Goal: Task Accomplishment & Management: Use online tool/utility

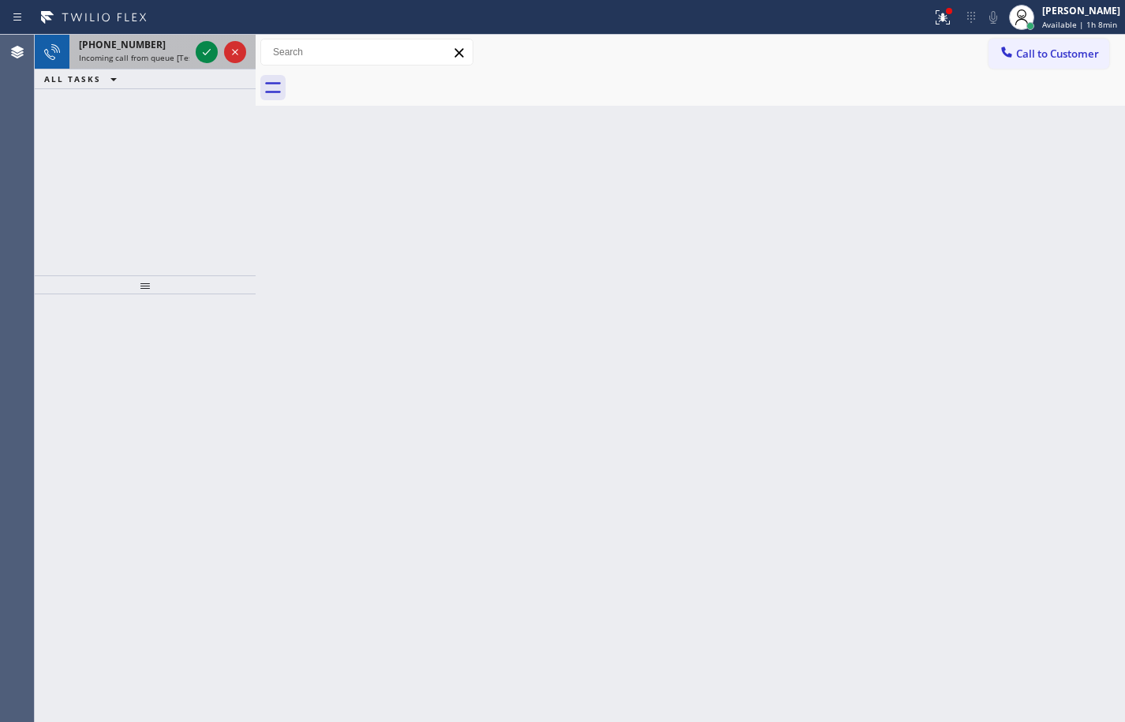
click at [166, 39] on div "[PHONE_NUMBER]" at bounding box center [134, 44] width 110 height 13
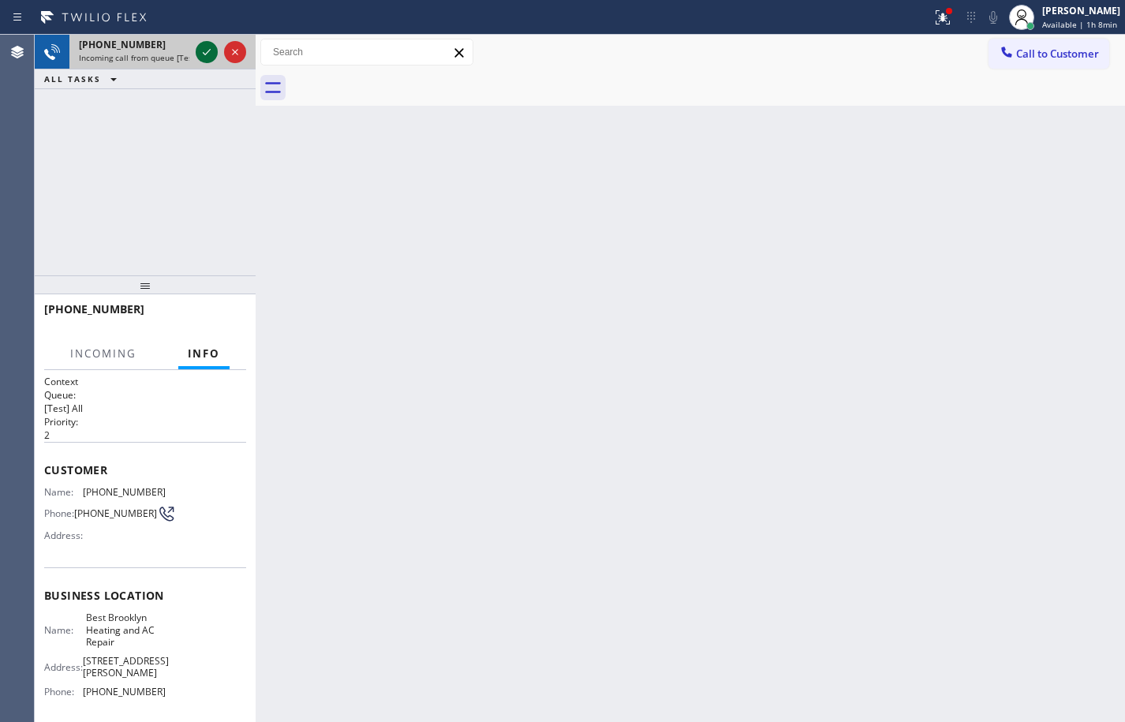
click at [207, 54] on icon at bounding box center [206, 52] width 19 height 19
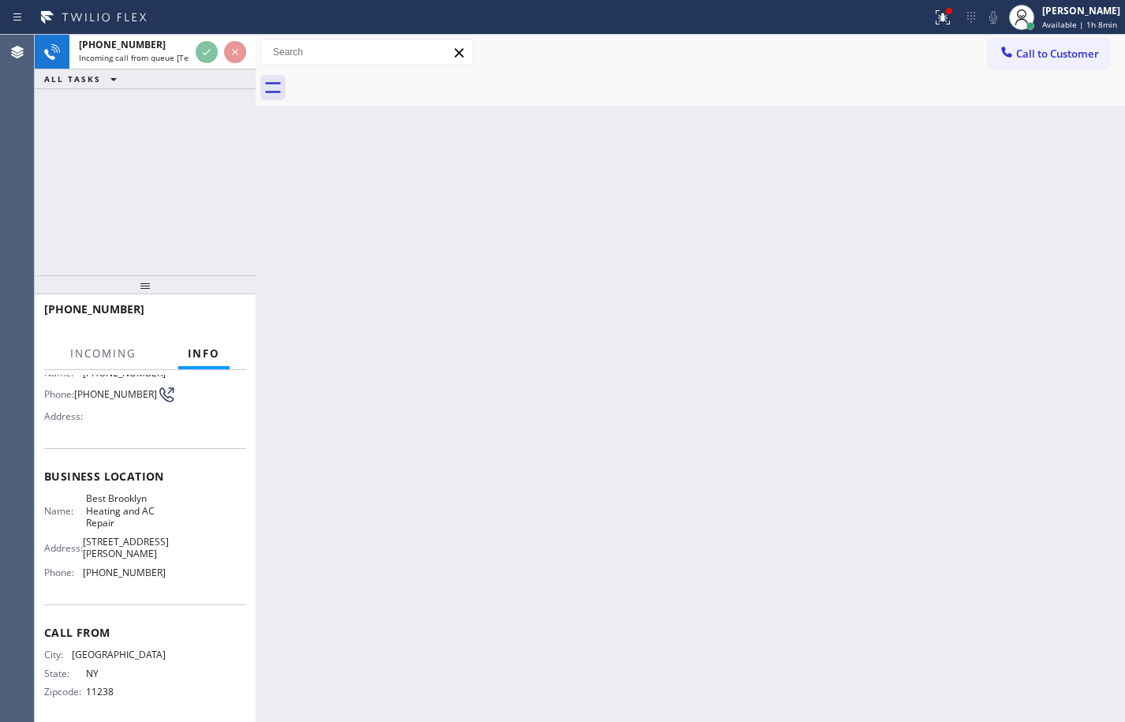
scroll to position [40, 0]
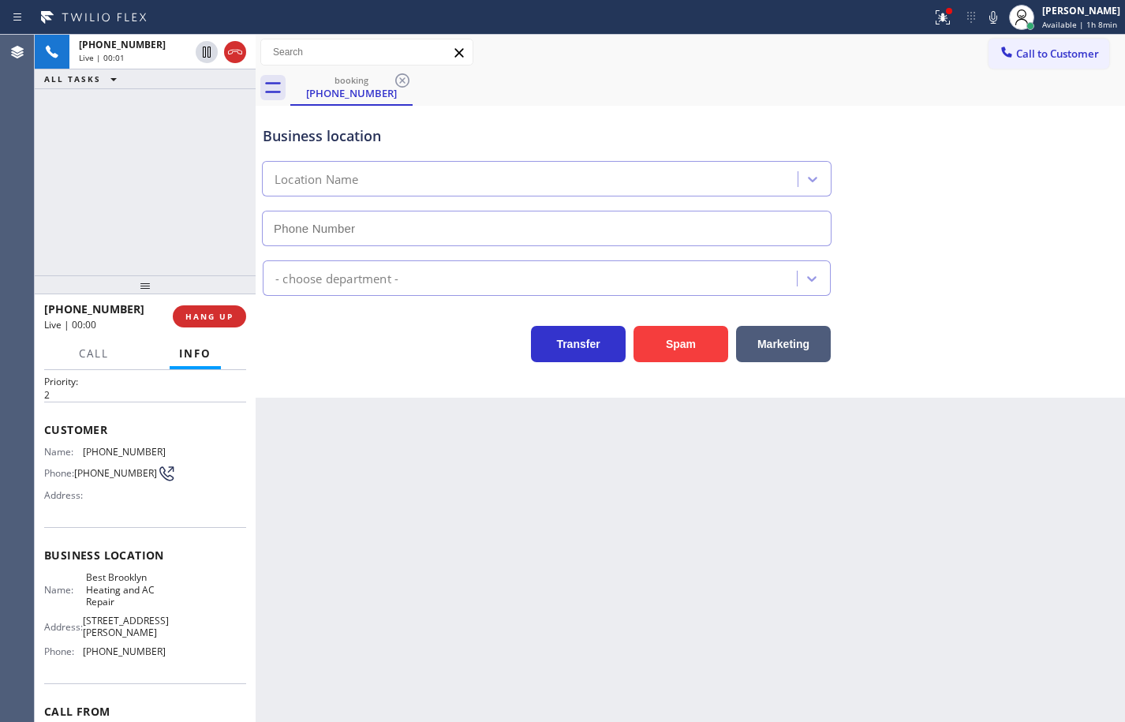
type input "[PHONE_NUMBER]"
click at [170, 655] on div "Name: Best Brooklyn Heating and AC Repair Address: [STREET_ADDRESS][PERSON_NAME…" at bounding box center [145, 617] width 202 height 92
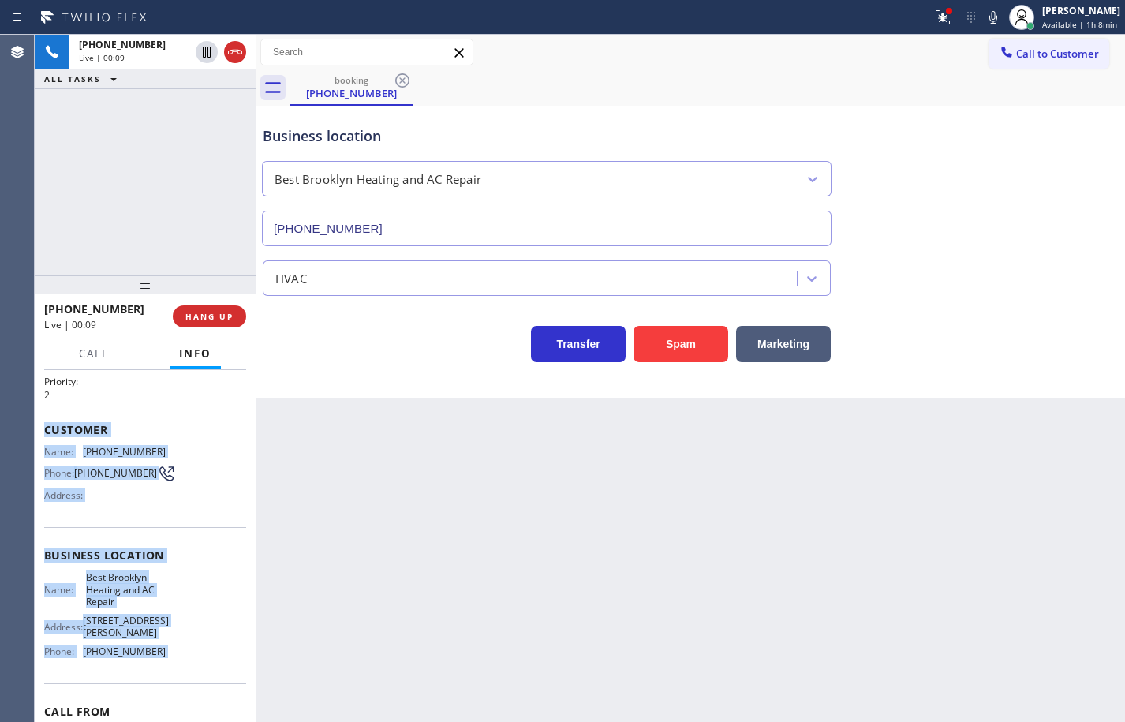
drag, startPoint x: 170, startPoint y: 655, endPoint x: 40, endPoint y: 426, distance: 263.2
click at [40, 426] on div "Context Queue: [Test] All Priority: 2 Customer Name: [PHONE_NUMBER] Phone: [PHO…" at bounding box center [145, 546] width 221 height 352
copy div "Customer Name: [PHONE_NUMBER] Phone: [PHONE_NUMBER] Address: Business location …"
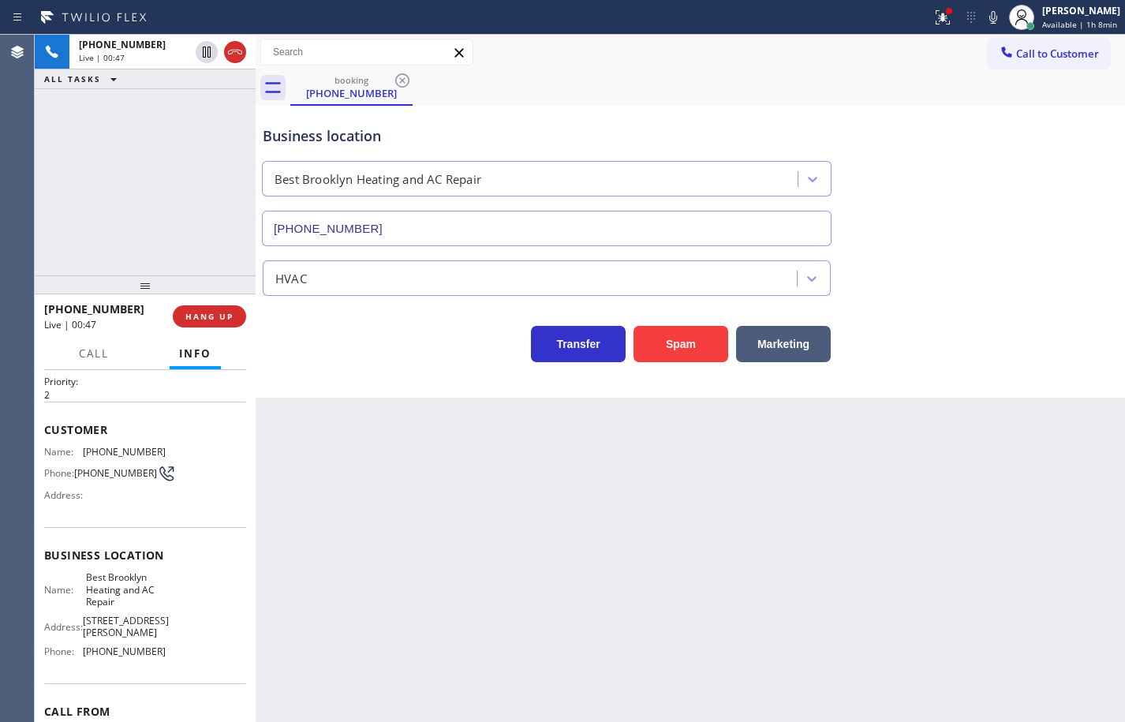
click at [886, 440] on div "Back to Dashboard Change Sender ID Customers Technicians Select a contact Outbo…" at bounding box center [690, 378] width 869 height 687
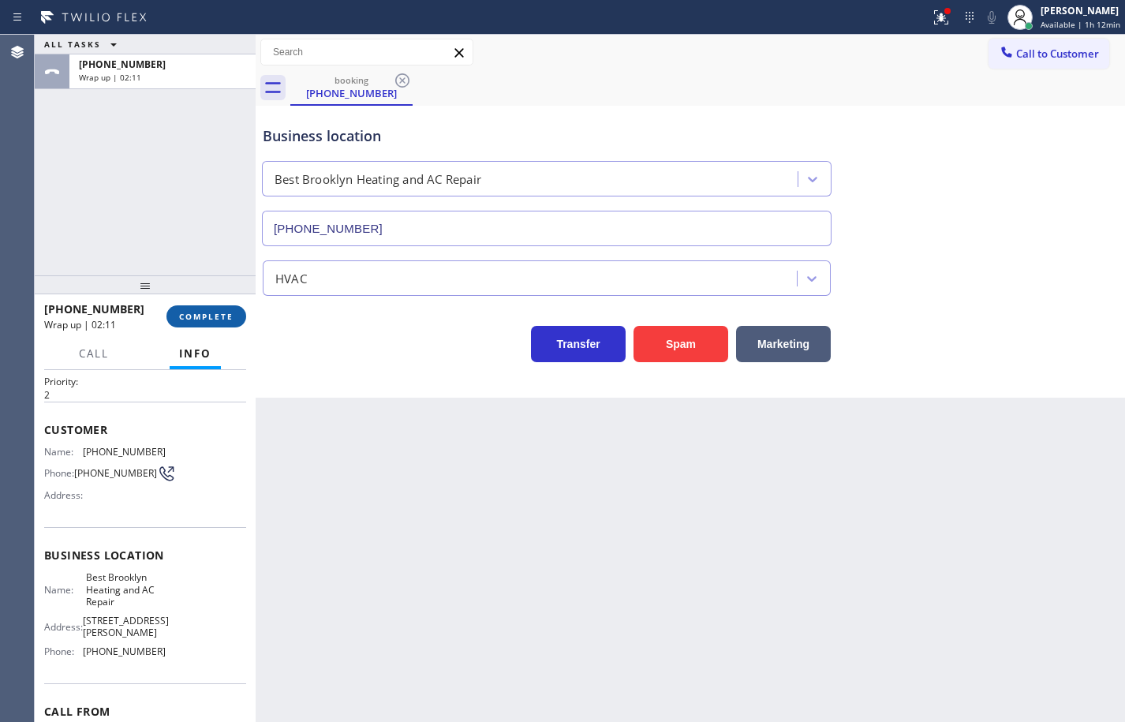
click at [236, 318] on button "COMPLETE" at bounding box center [206, 316] width 80 height 22
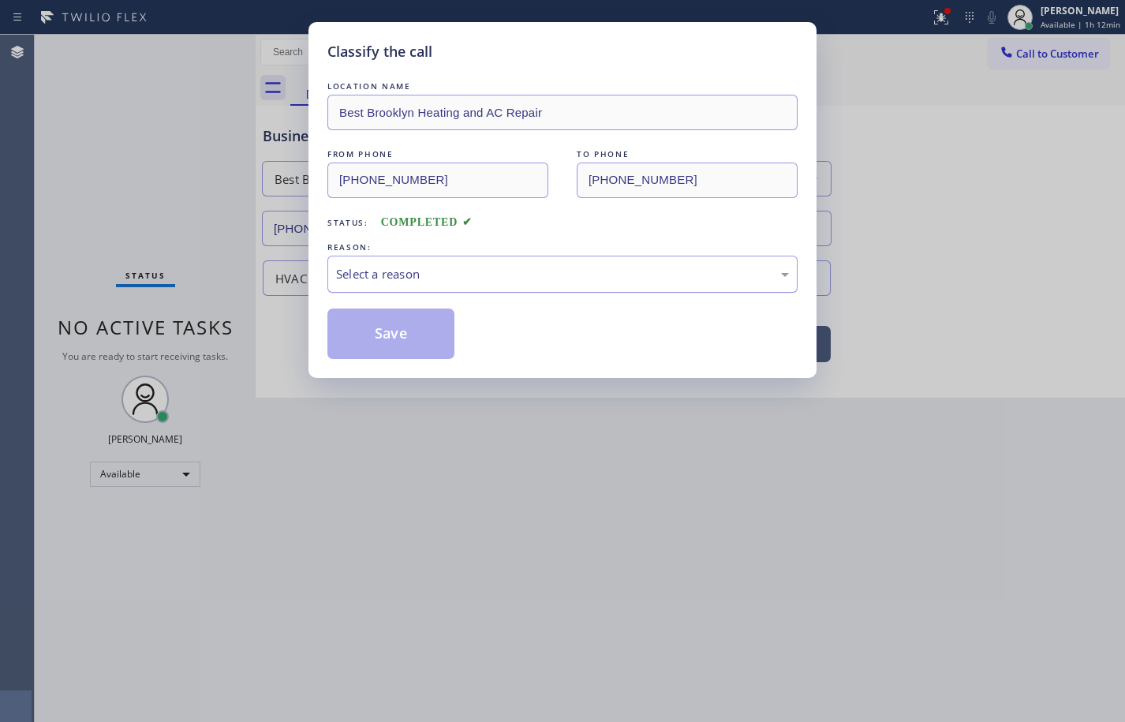
click at [404, 276] on div "Select a reason" at bounding box center [562, 274] width 453 height 18
click at [430, 332] on button "Save" at bounding box center [390, 333] width 127 height 50
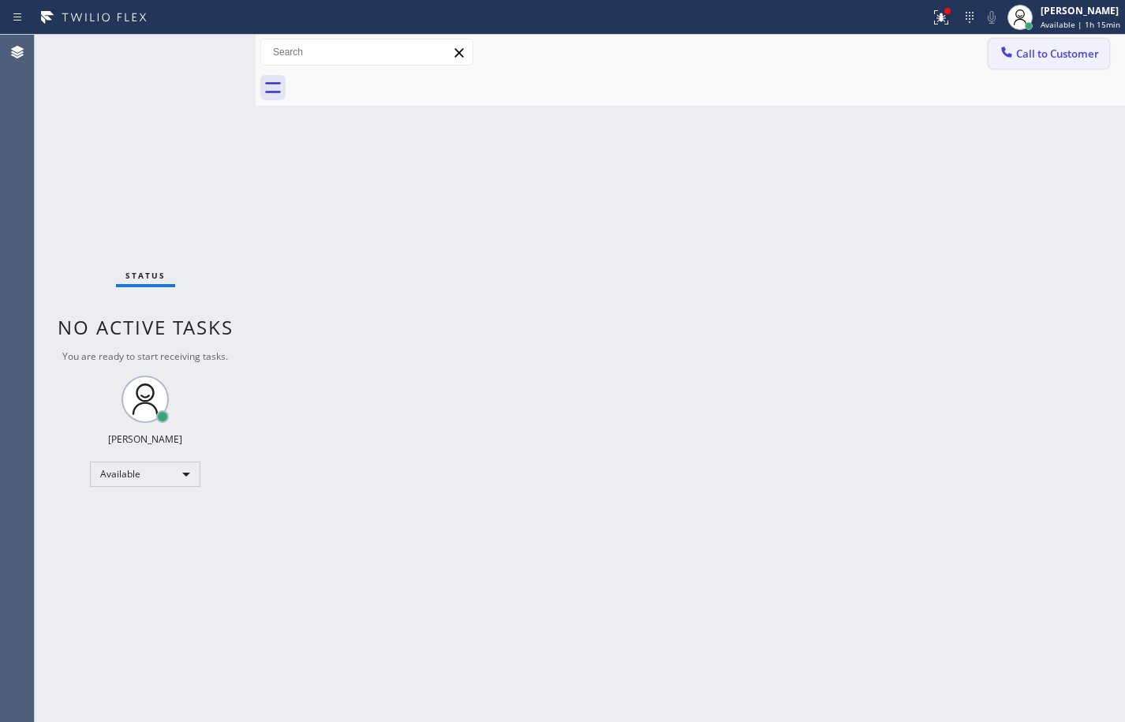
click at [1085, 57] on span "Call to Customer" at bounding box center [1057, 54] width 83 height 14
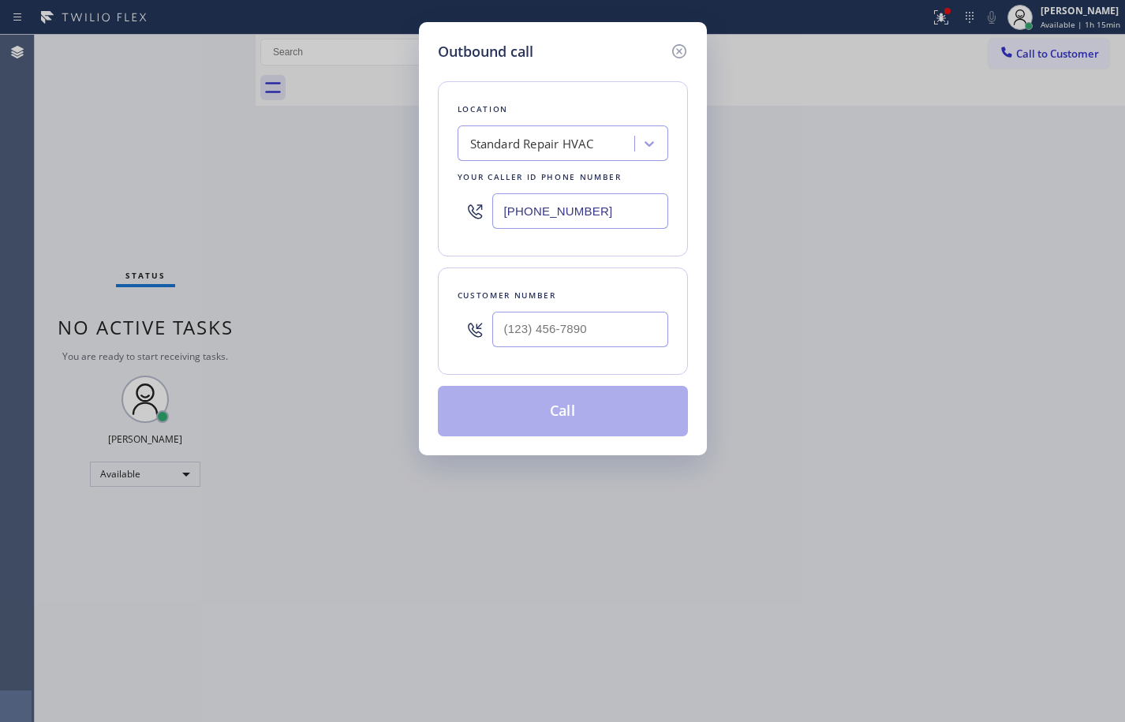
click at [588, 325] on input "text" at bounding box center [580, 329] width 176 height 35
paste input "347) 534-6226"
type input "[PHONE_NUMBER]"
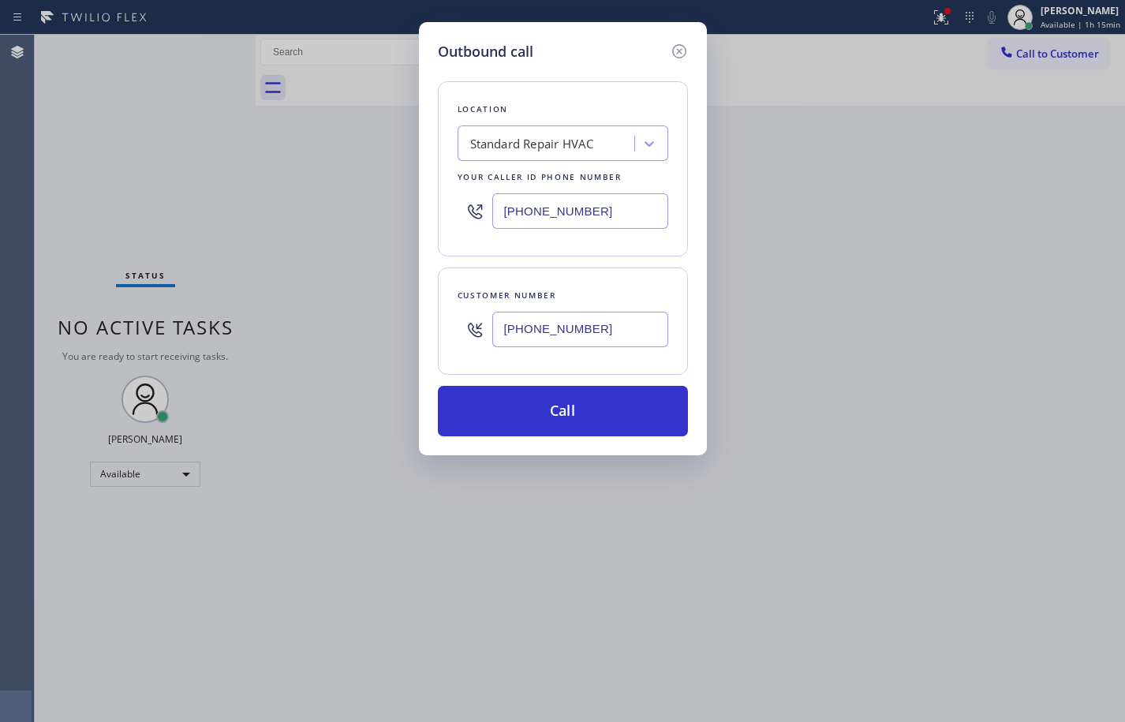
click at [591, 204] on input "[PHONE_NUMBER]" at bounding box center [580, 210] width 176 height 35
paste input "347) 407-9102"
type input "[PHONE_NUMBER]"
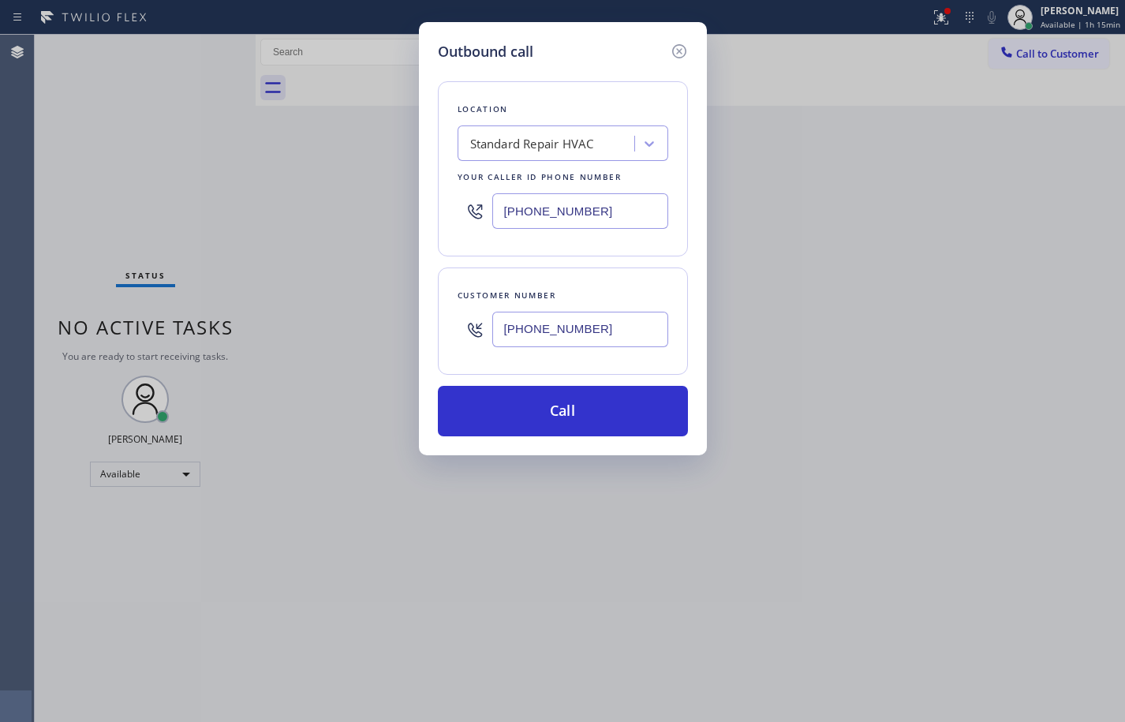
click at [603, 257] on div "Location Standard Repair HVAC Your caller id phone number [PHONE_NUMBER] Custom…" at bounding box center [563, 249] width 250 height 374
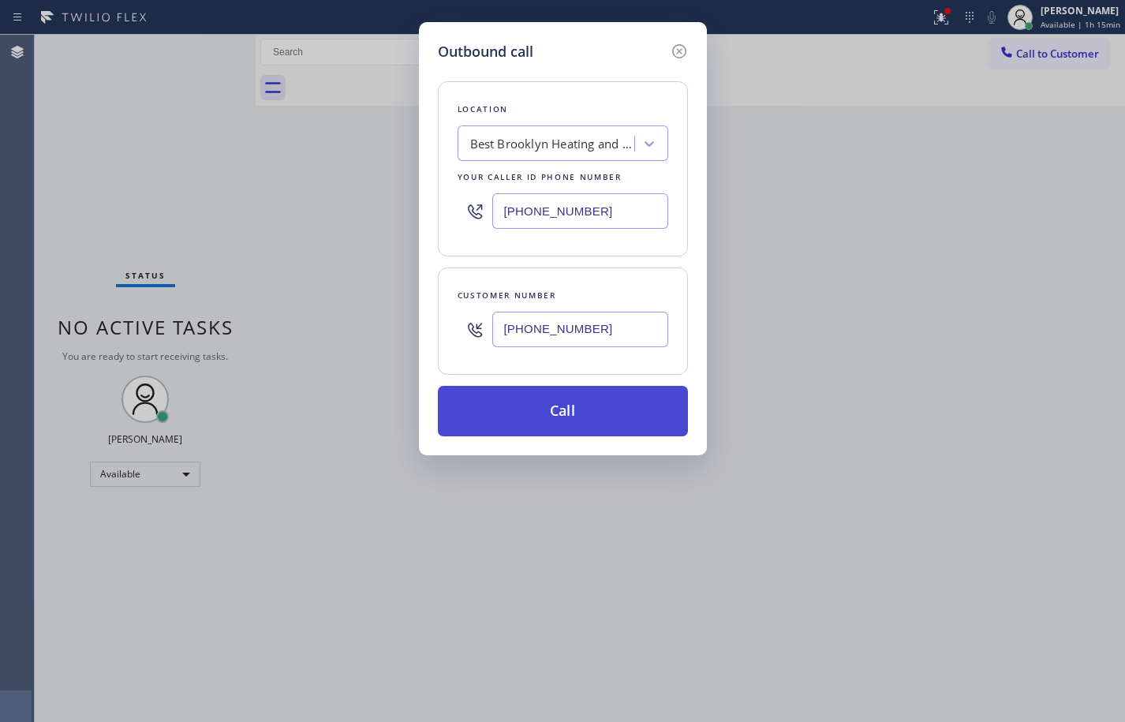
click at [630, 406] on button "Call" at bounding box center [563, 411] width 250 height 50
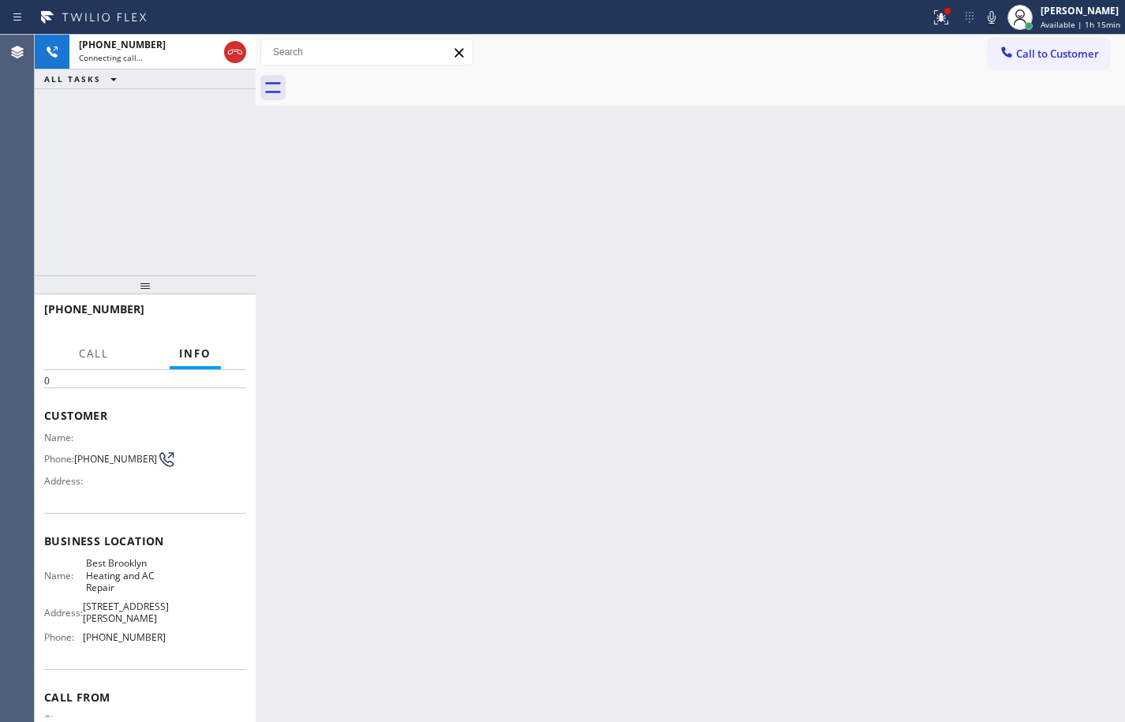
scroll to position [40, 0]
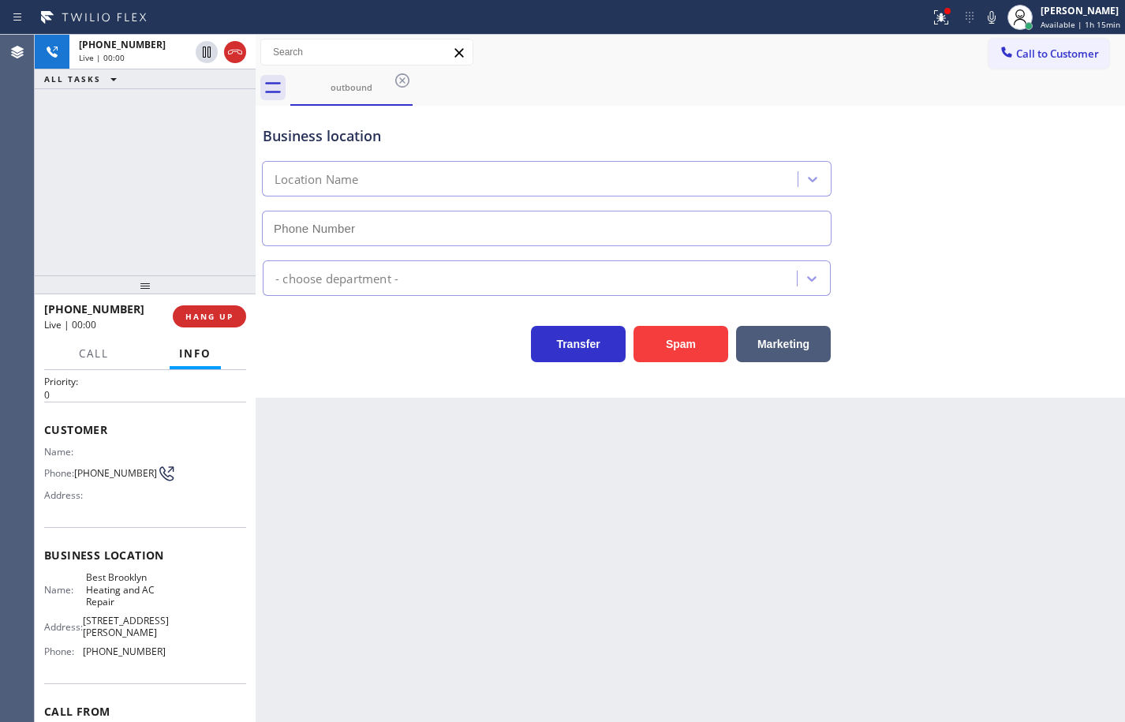
type input "[PHONE_NUMBER]"
click at [988, 21] on icon at bounding box center [992, 17] width 8 height 13
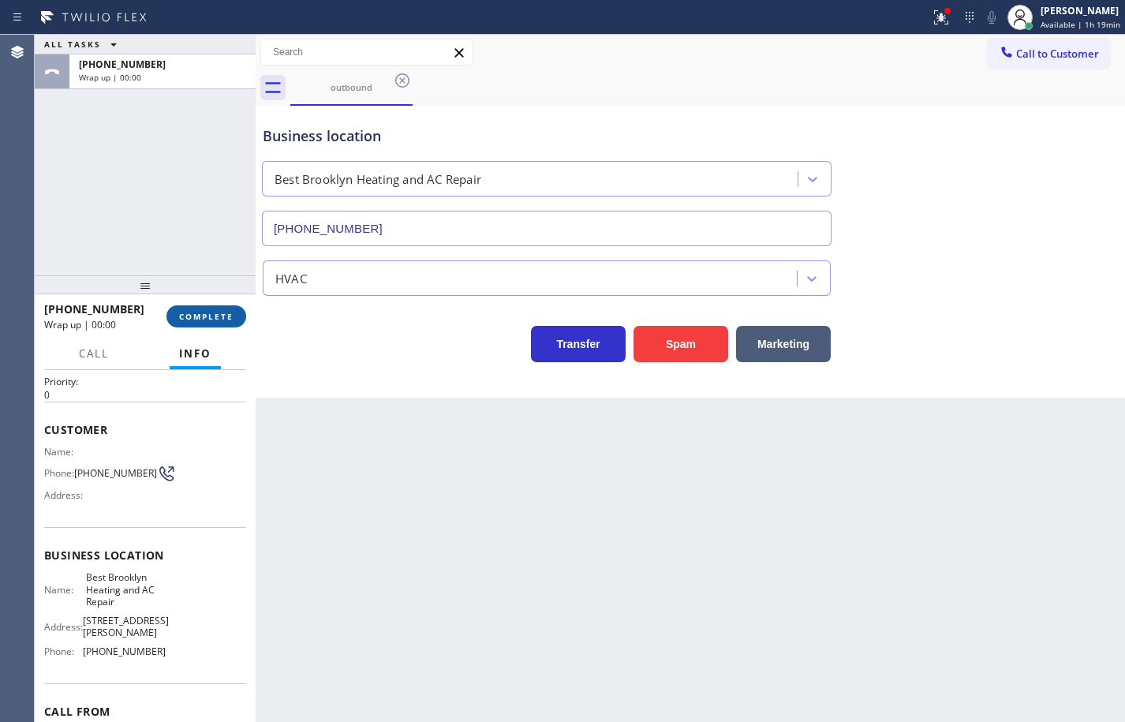
click at [217, 323] on button "COMPLETE" at bounding box center [206, 316] width 80 height 22
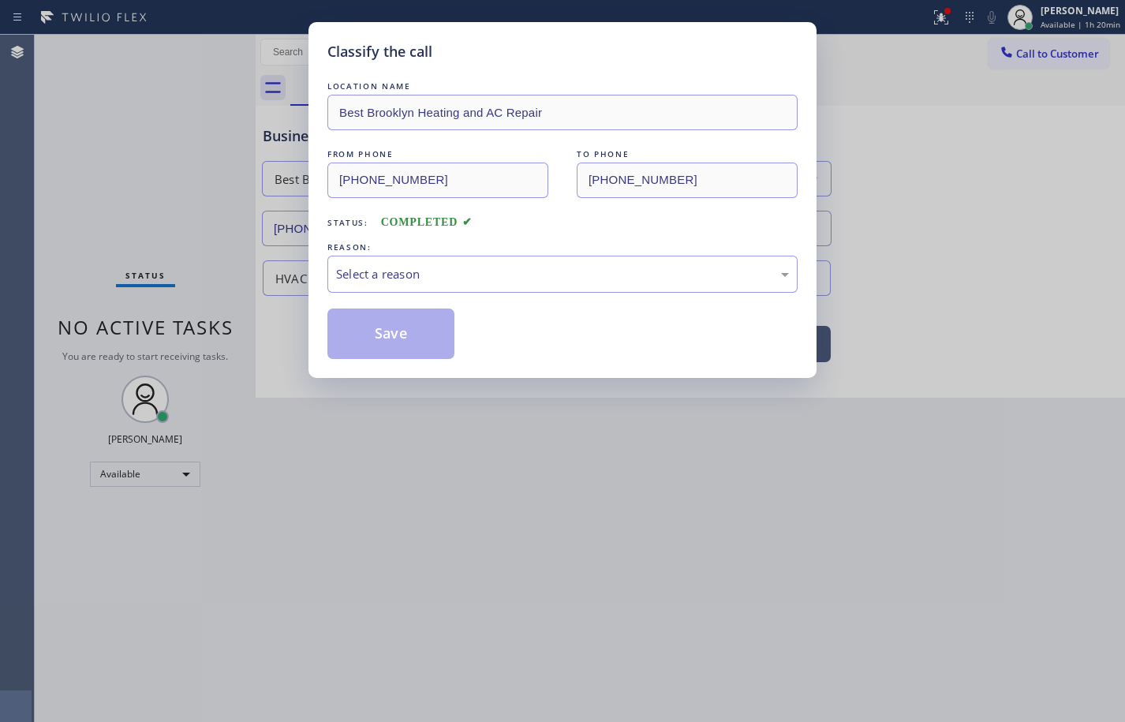
click at [406, 268] on div "Select a reason" at bounding box center [562, 274] width 453 height 18
click at [427, 345] on button "Save" at bounding box center [390, 333] width 127 height 50
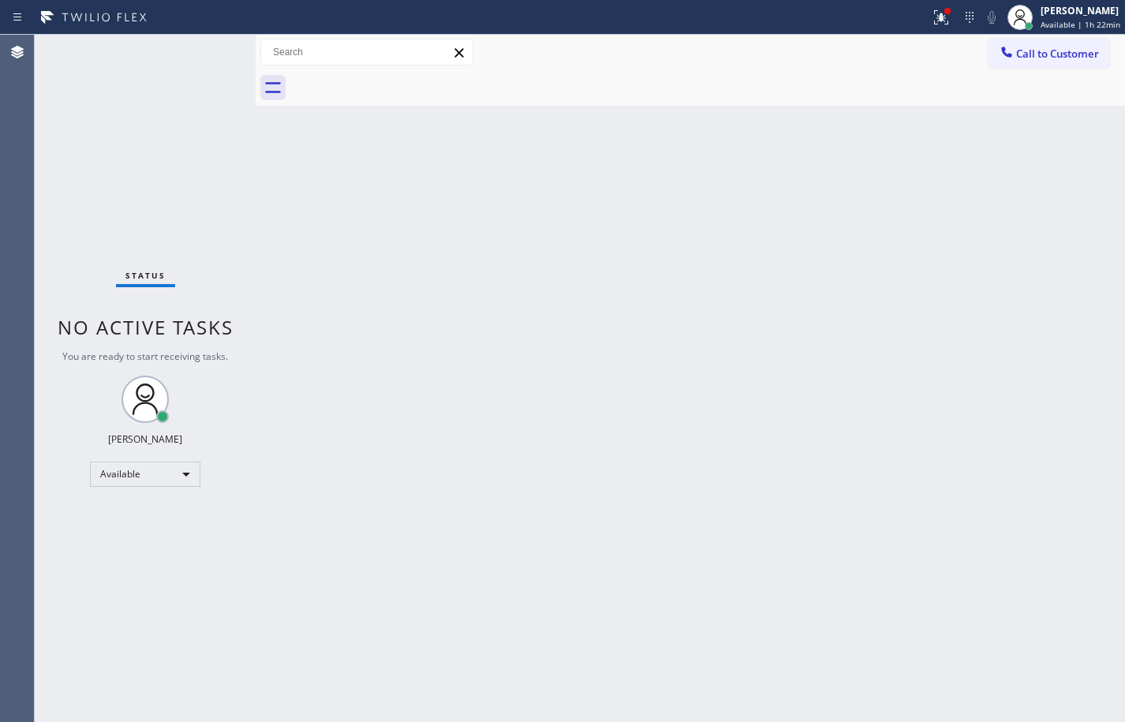
click at [1073, 413] on div "Back to Dashboard Change Sender ID Customers Technicians Select a contact Outbo…" at bounding box center [690, 378] width 869 height 687
click at [1086, 273] on div "Back to Dashboard Change Sender ID Customers Technicians Select a contact Outbo…" at bounding box center [690, 378] width 869 height 687
drag, startPoint x: 1062, startPoint y: 244, endPoint x: 1072, endPoint y: 238, distance: 11.0
click at [1062, 244] on div "Back to Dashboard Change Sender ID Customers Technicians Select a contact Outbo…" at bounding box center [690, 378] width 869 height 687
click at [1068, 439] on div "Back to Dashboard Change Sender ID Customers Technicians Select a contact Outbo…" at bounding box center [690, 378] width 869 height 687
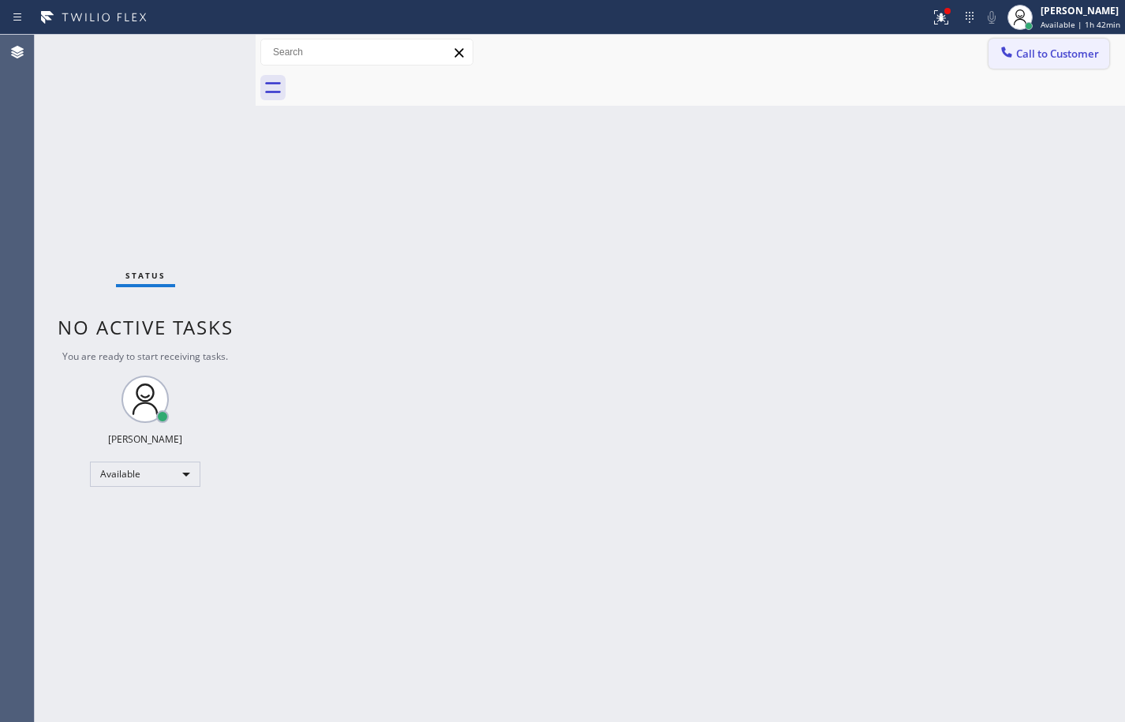
click at [1058, 54] on span "Call to Customer" at bounding box center [1057, 54] width 83 height 14
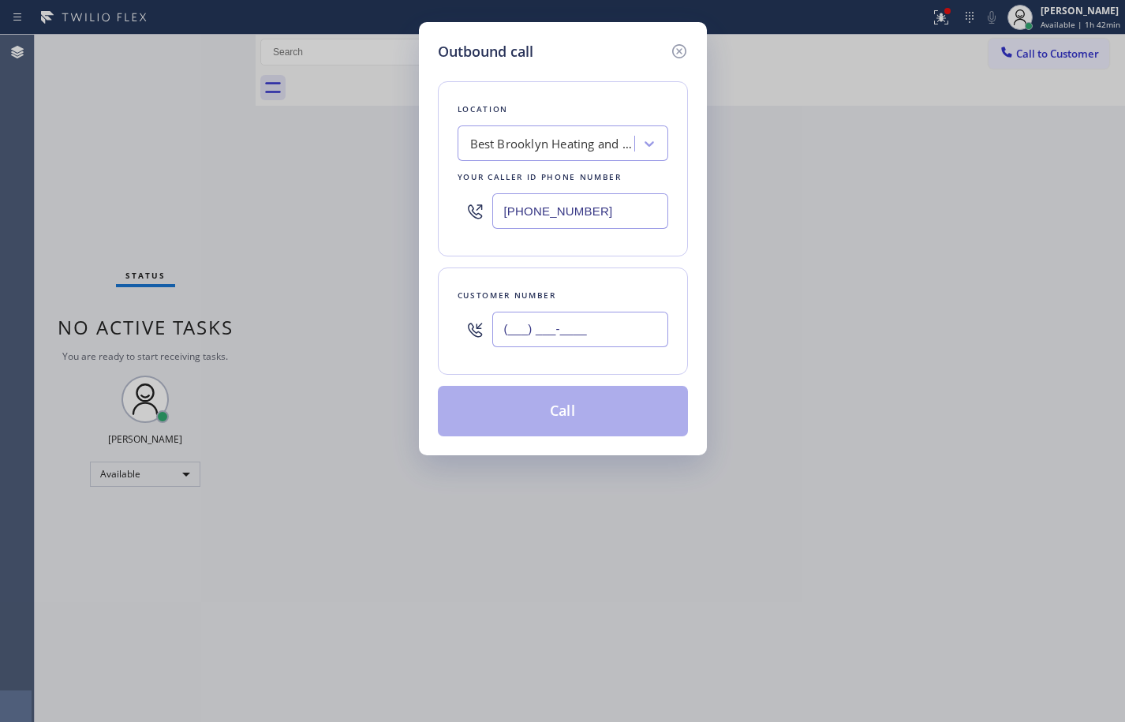
click at [585, 332] on input "(___) ___-____" at bounding box center [580, 329] width 176 height 35
paste input "904) 314-2301"
type input "[PHONE_NUMBER]"
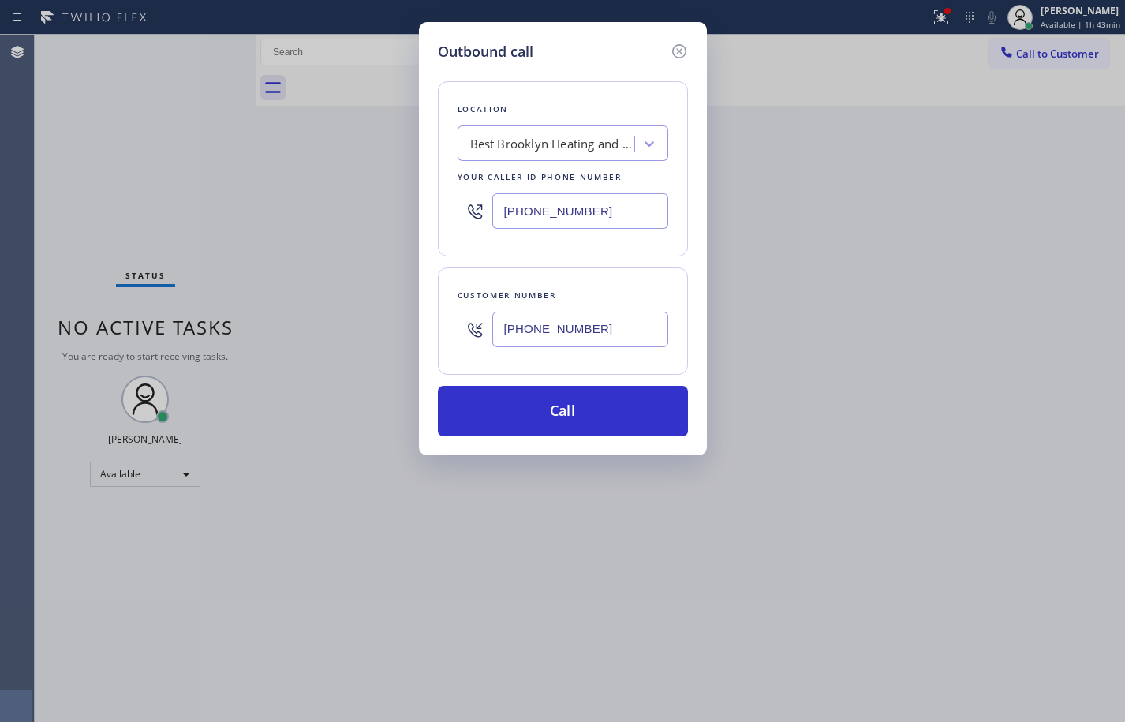
click at [569, 144] on div "Best Brooklyn Heating and AC Repair" at bounding box center [553, 144] width 166 height 18
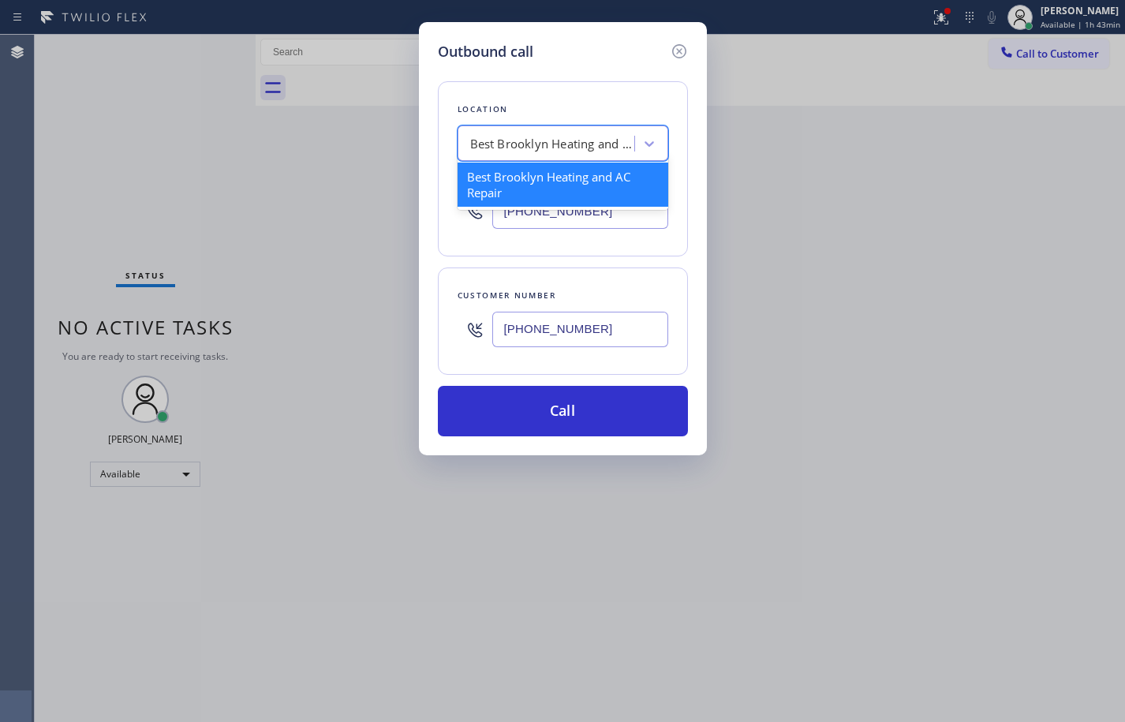
paste input "Thermador Appliance Repair Experts"
type input "Thermador Appliance Repair Experts"
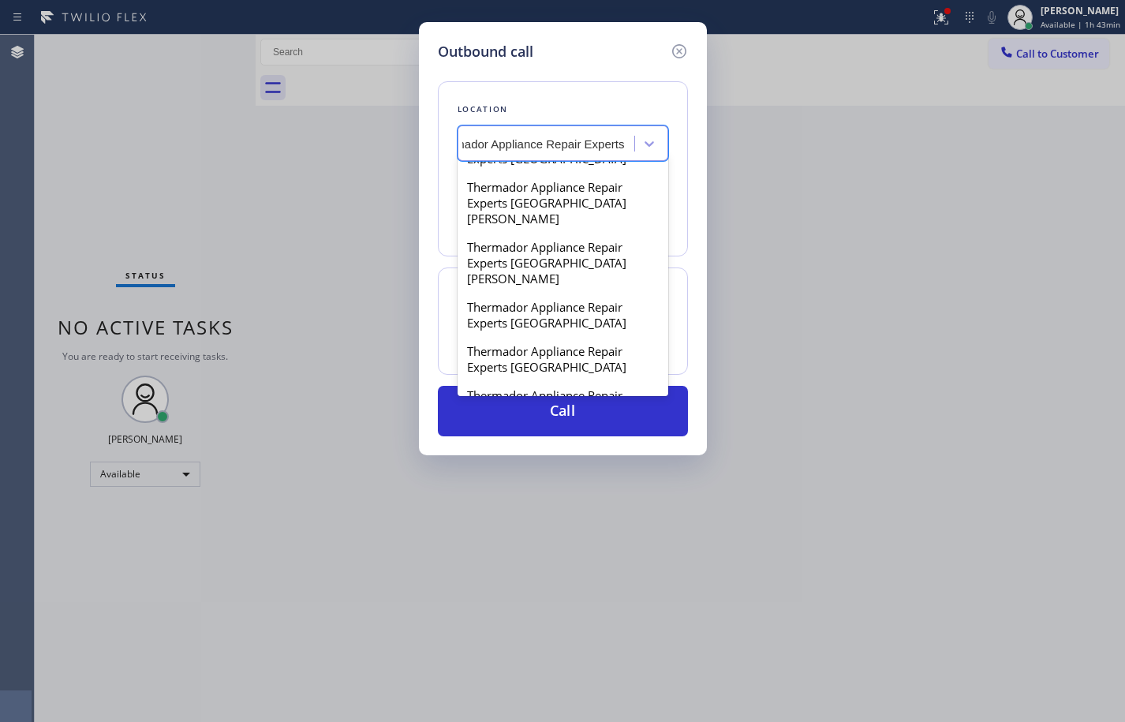
scroll to position [565, 0]
click at [593, 380] on div "Thermador Appliance Repair Experts(TFN)" at bounding box center [562, 402] width 211 height 44
type input "[PHONE_NUMBER]"
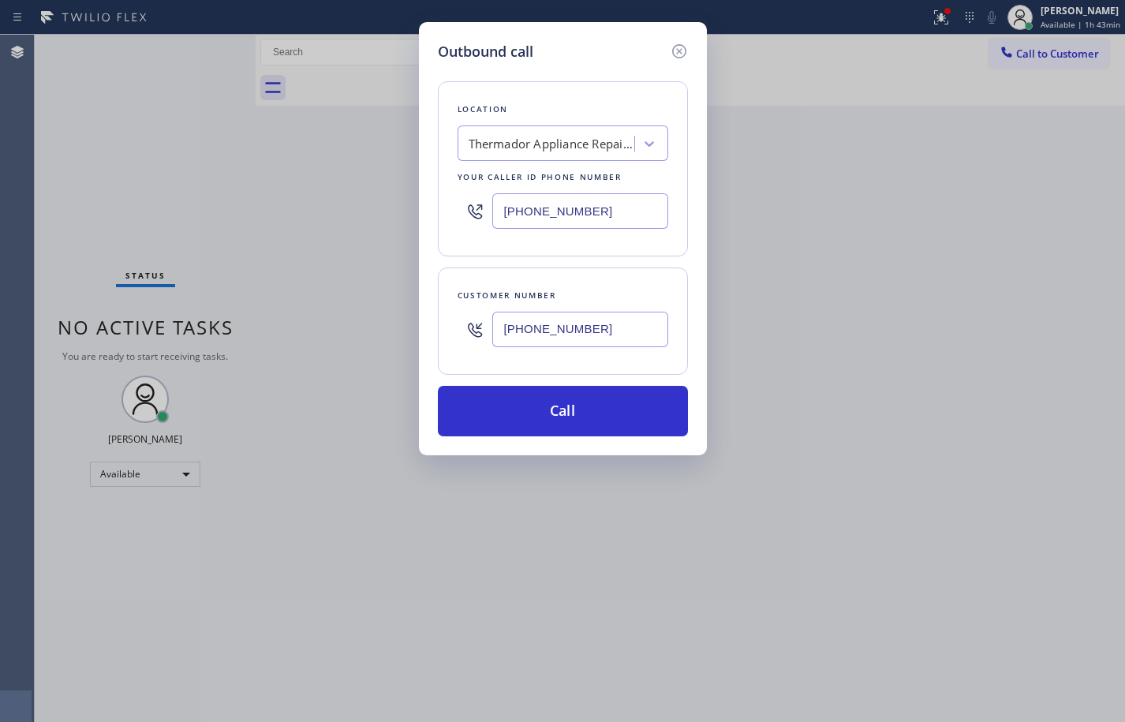
click at [563, 215] on input "[PHONE_NUMBER]" at bounding box center [580, 210] width 176 height 35
click at [670, 260] on div "Location Thermador Appliance Repair Experts(TFN) Your caller id phone number [P…" at bounding box center [563, 249] width 250 height 374
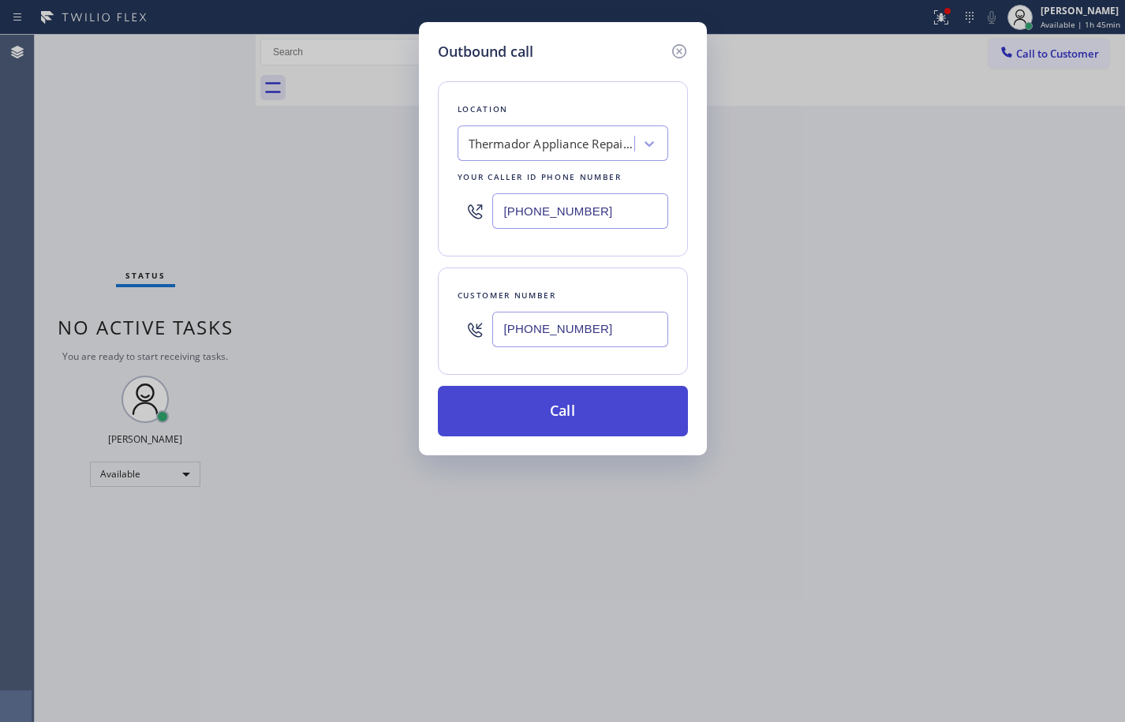
click at [592, 405] on button "Call" at bounding box center [563, 411] width 250 height 50
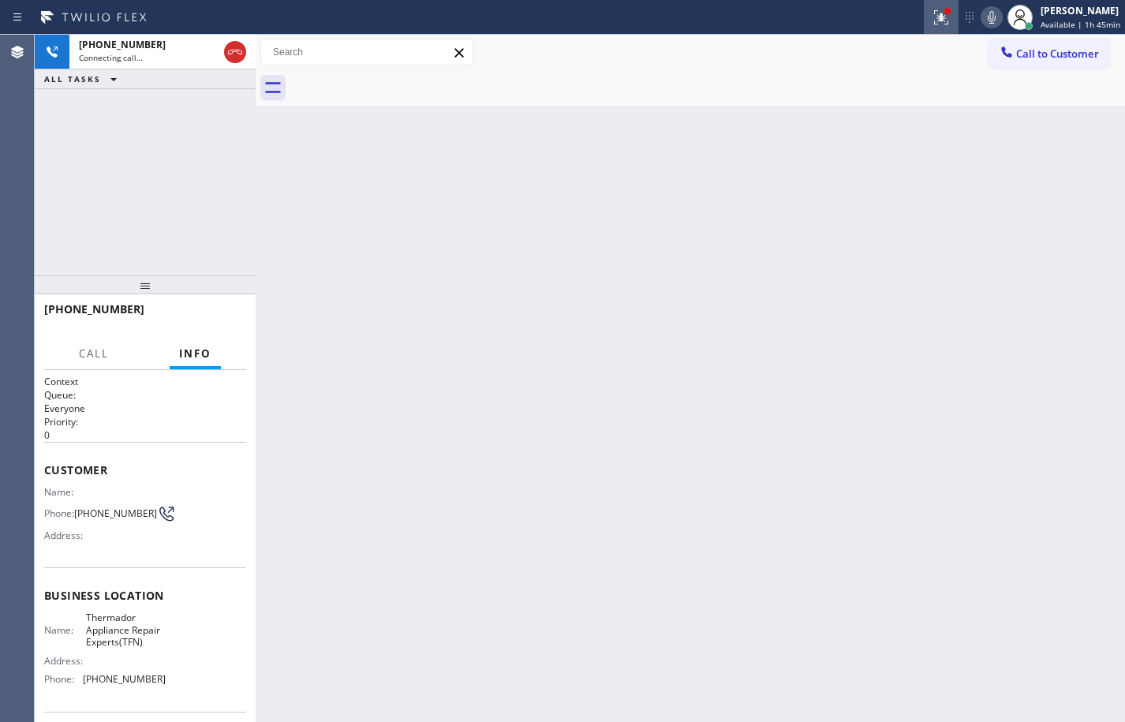
click at [932, 21] on icon at bounding box center [941, 17] width 19 height 19
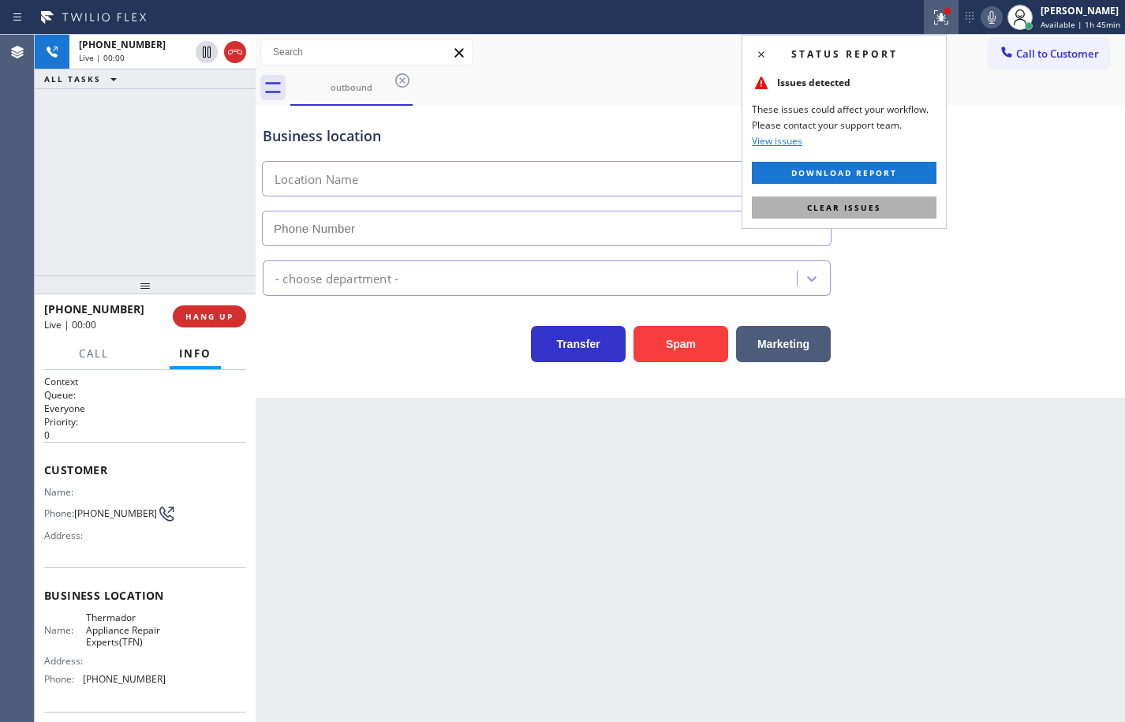
click at [883, 203] on button "Clear issues" at bounding box center [844, 207] width 185 height 22
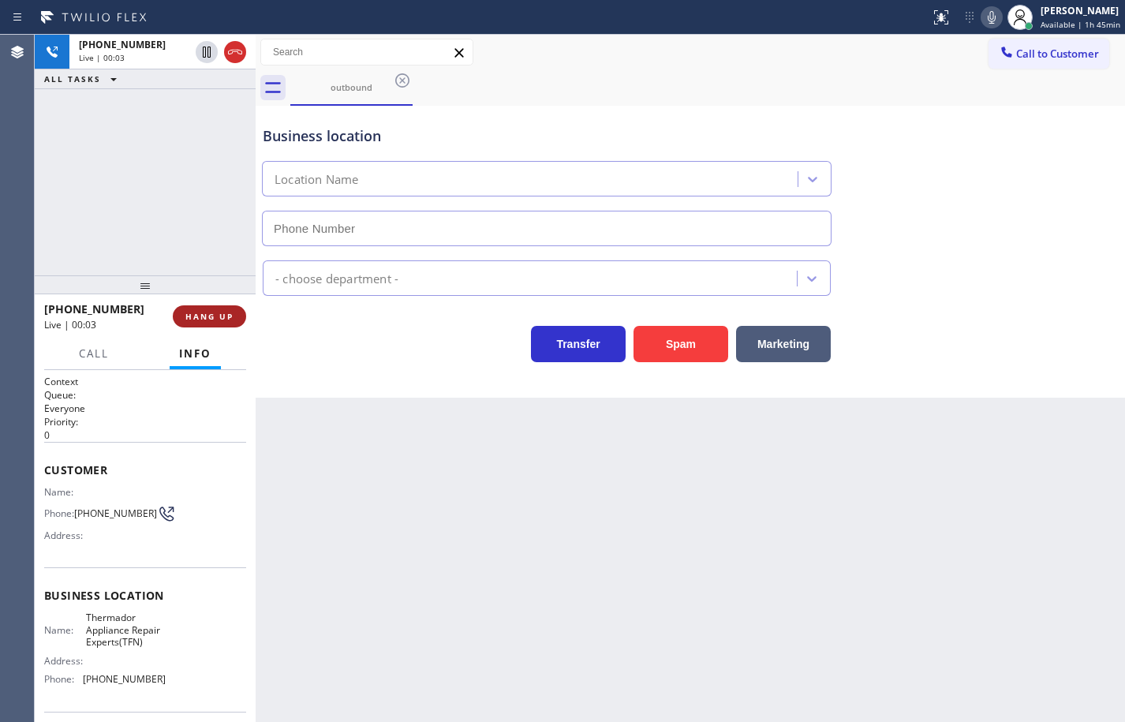
click at [221, 312] on span "HANG UP" at bounding box center [209, 316] width 48 height 11
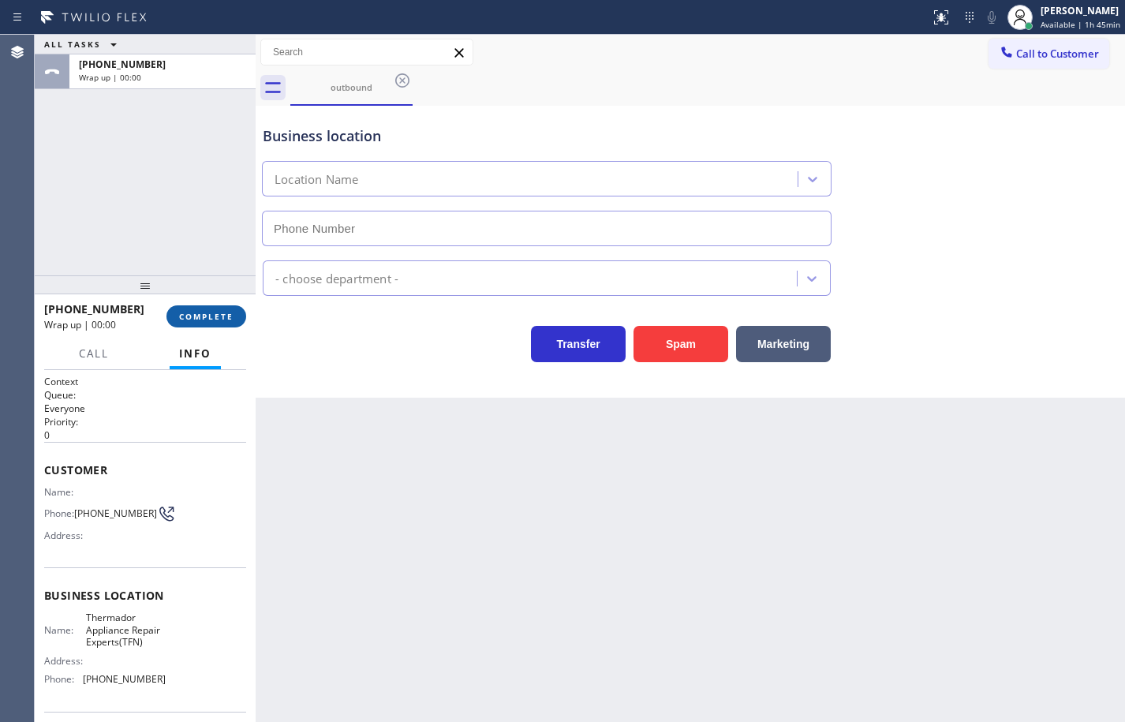
click at [222, 309] on button "COMPLETE" at bounding box center [206, 316] width 80 height 22
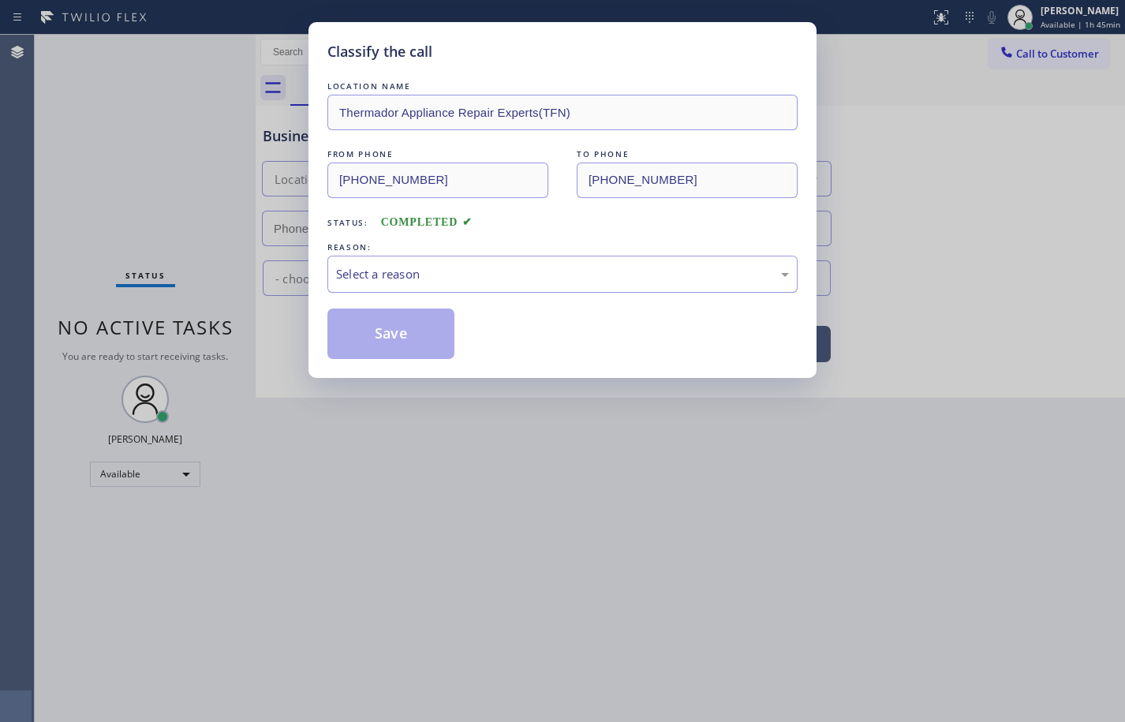
click at [434, 262] on div "Select a reason" at bounding box center [562, 274] width 470 height 37
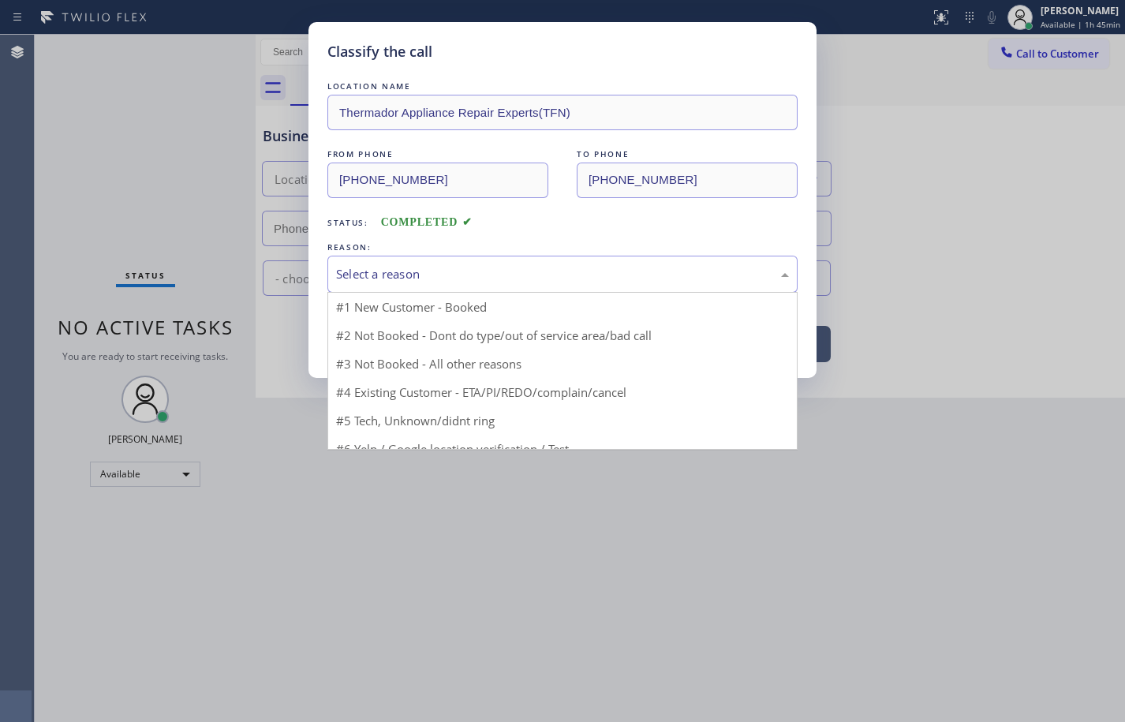
click at [476, 281] on div "Select a reason" at bounding box center [562, 274] width 453 height 18
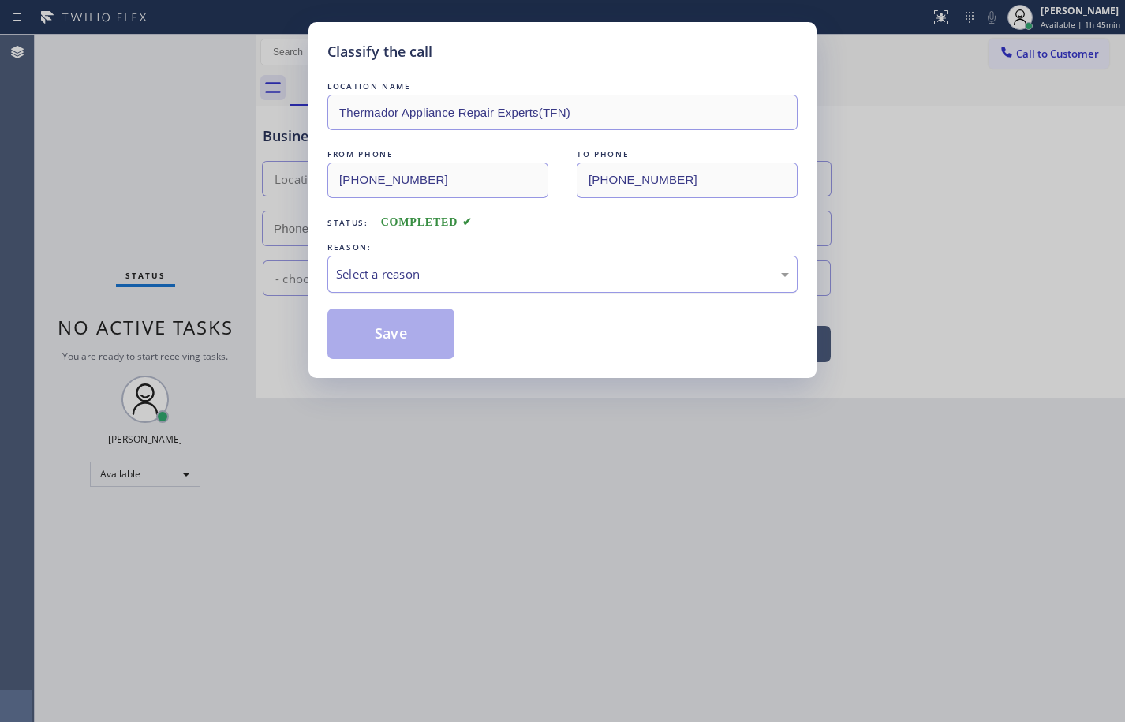
click at [476, 281] on div "Select a reason" at bounding box center [562, 274] width 453 height 18
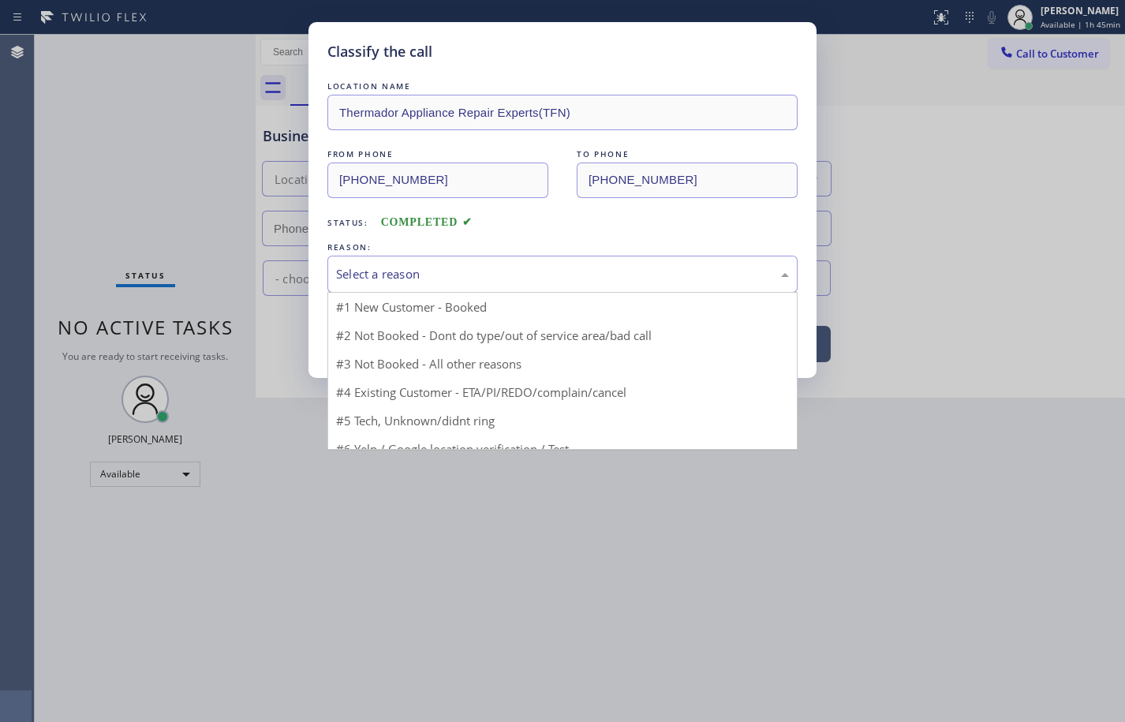
click at [476, 281] on div "Select a reason" at bounding box center [562, 274] width 453 height 18
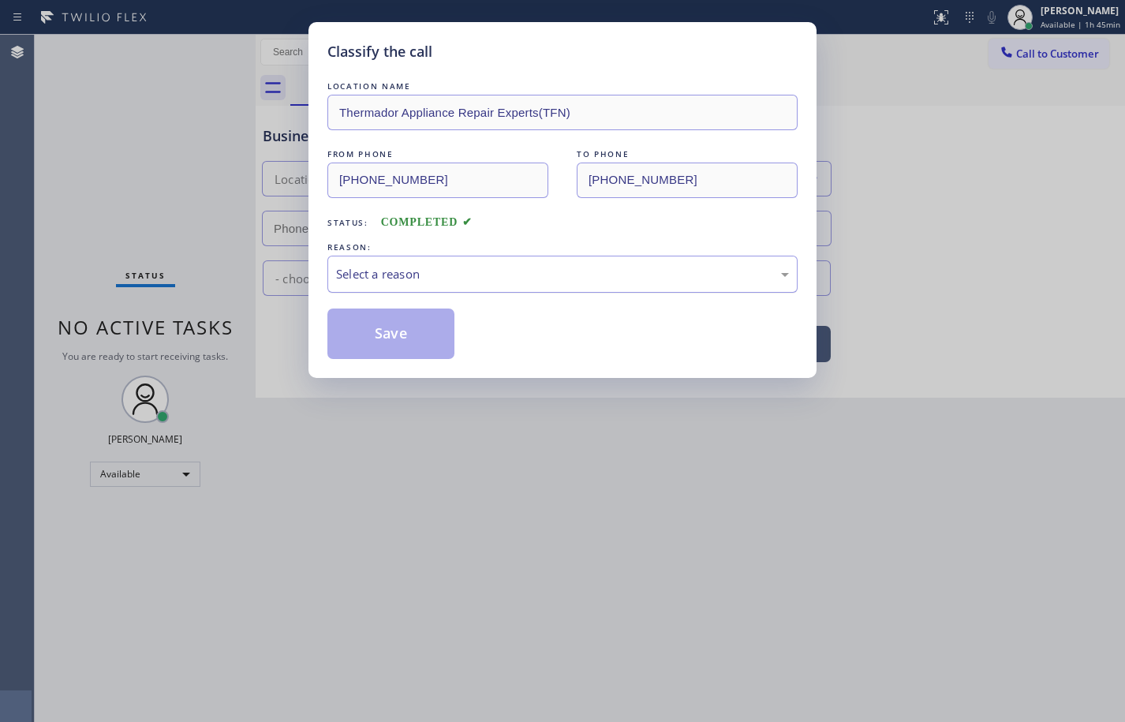
click at [476, 281] on div "Select a reason" at bounding box center [562, 274] width 453 height 18
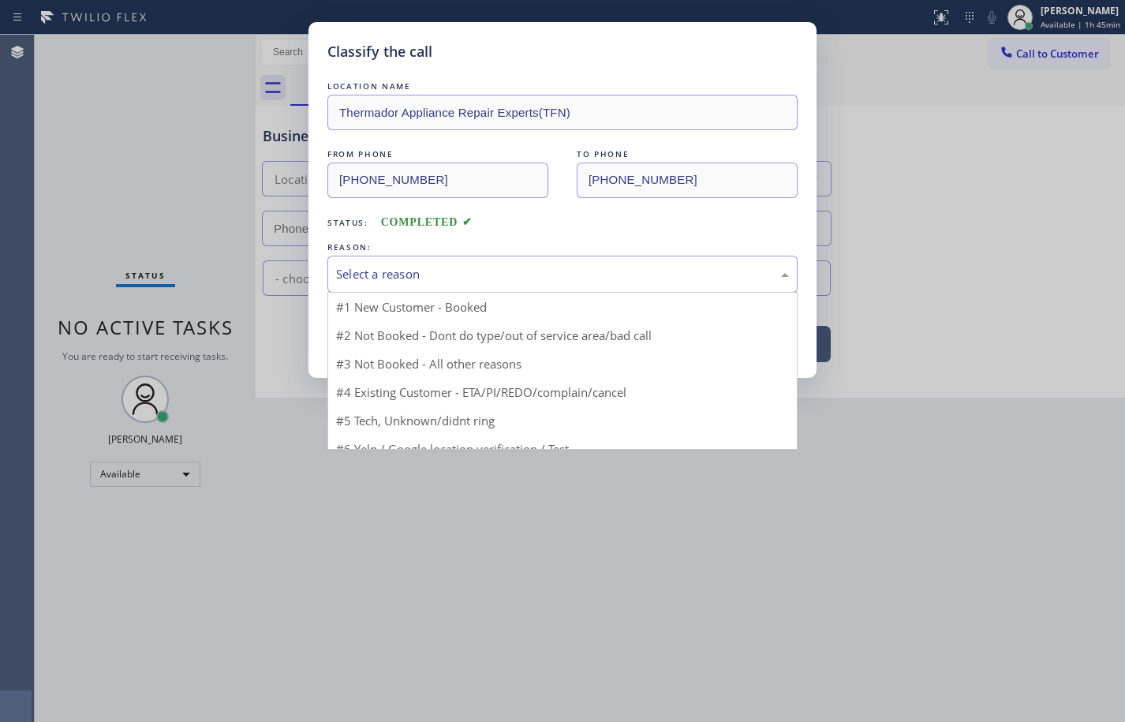
click at [476, 281] on div "Select a reason" at bounding box center [562, 274] width 453 height 18
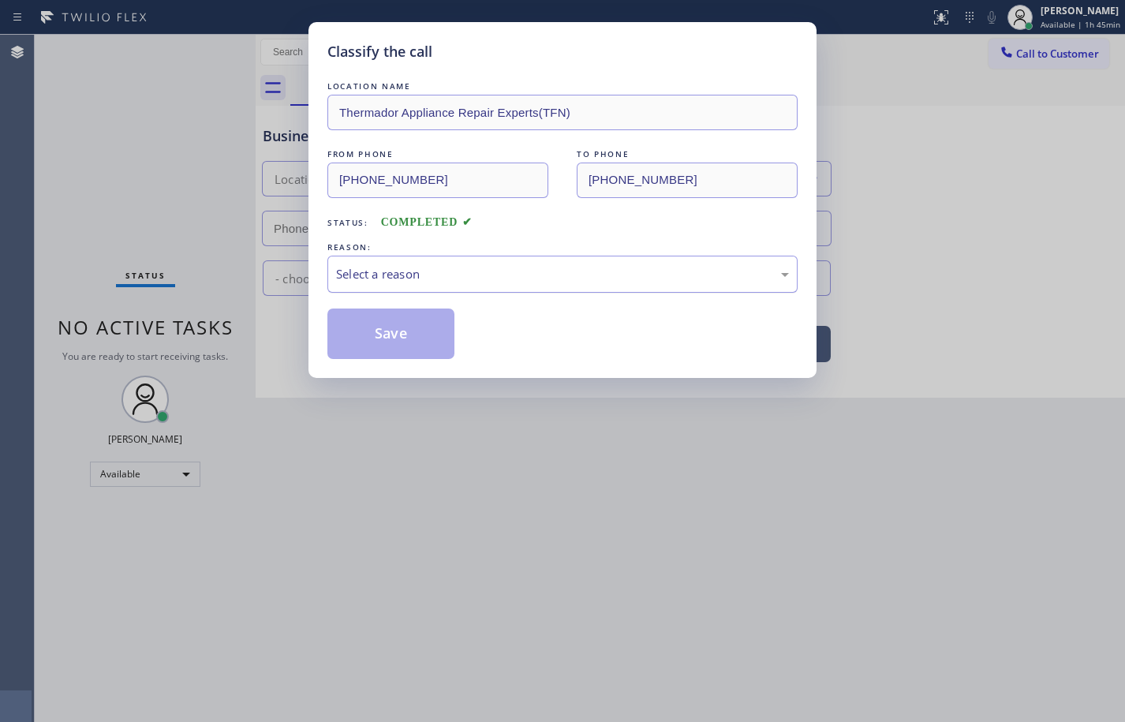
click at [476, 281] on div "Select a reason" at bounding box center [562, 274] width 453 height 18
click at [422, 338] on button "Save" at bounding box center [390, 333] width 127 height 50
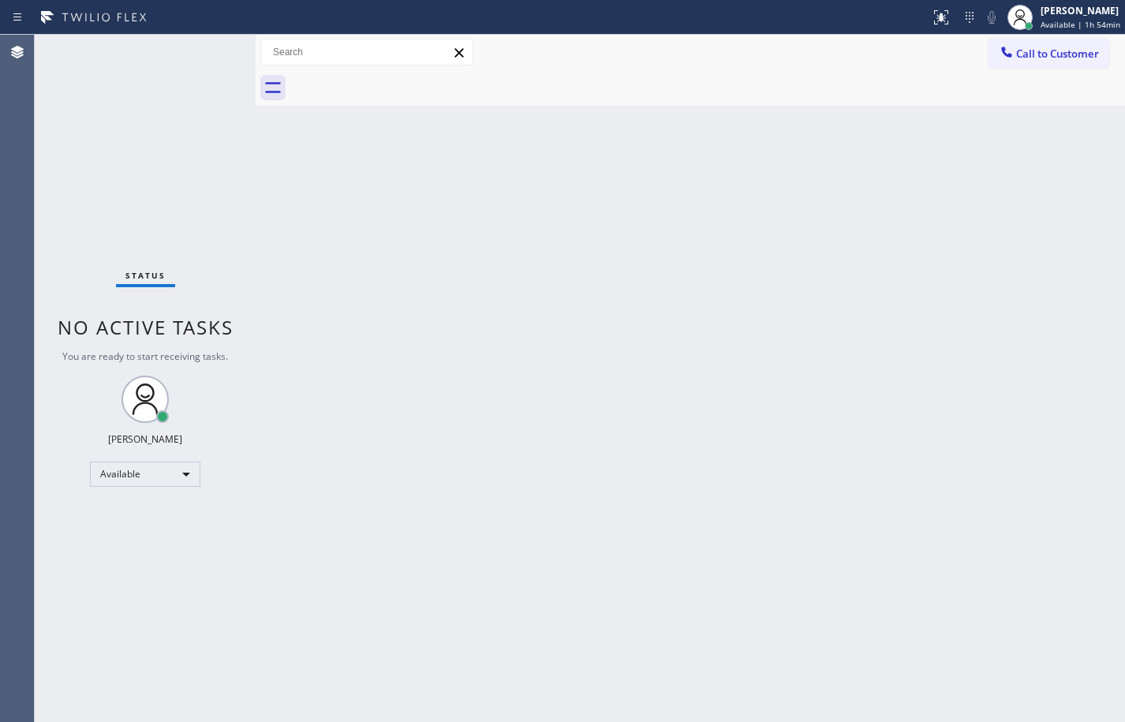
click at [760, 77] on div at bounding box center [707, 87] width 835 height 35
click at [1085, 18] on div "[PERSON_NAME] Available | 1h 54min" at bounding box center [1081, 17] width 88 height 28
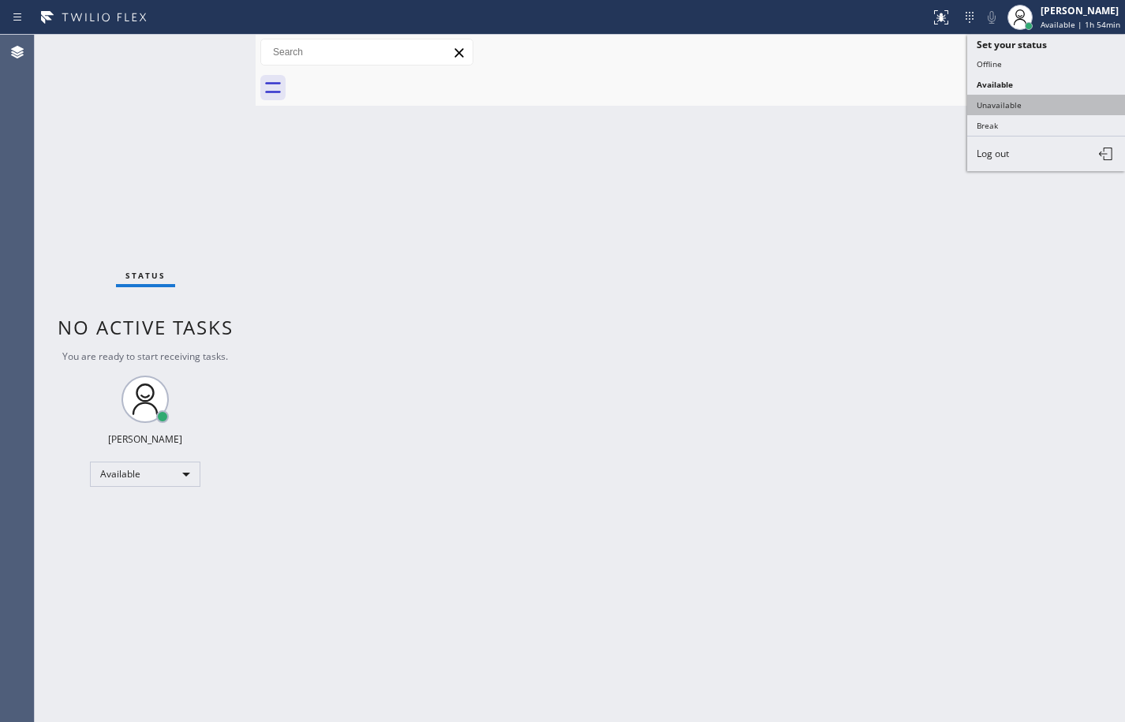
click at [1041, 101] on button "Unavailable" at bounding box center [1046, 105] width 158 height 21
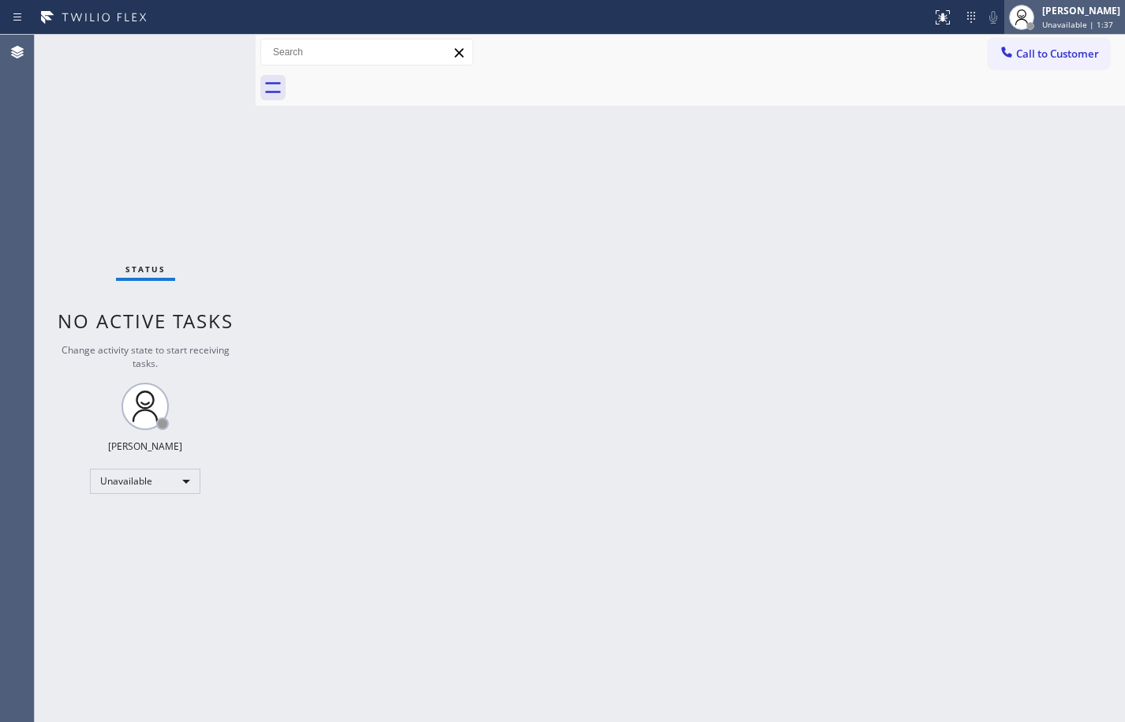
click at [1055, 16] on div "[PERSON_NAME]" at bounding box center [1081, 10] width 78 height 13
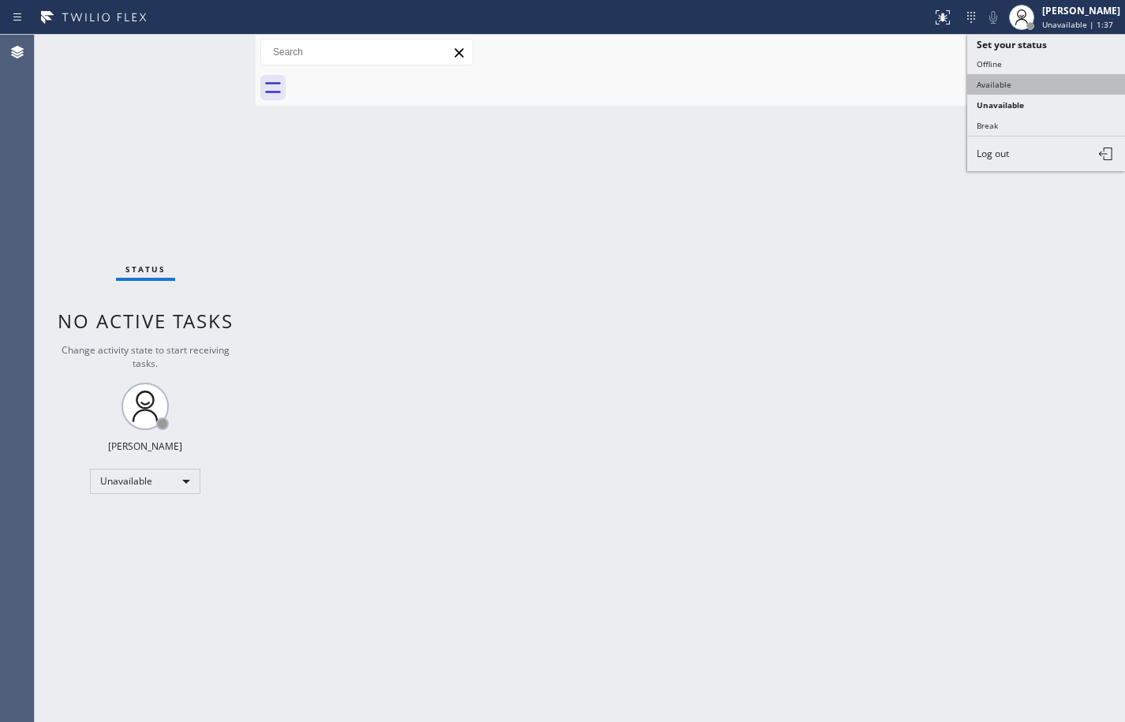
click at [1042, 76] on button "Available" at bounding box center [1046, 84] width 158 height 21
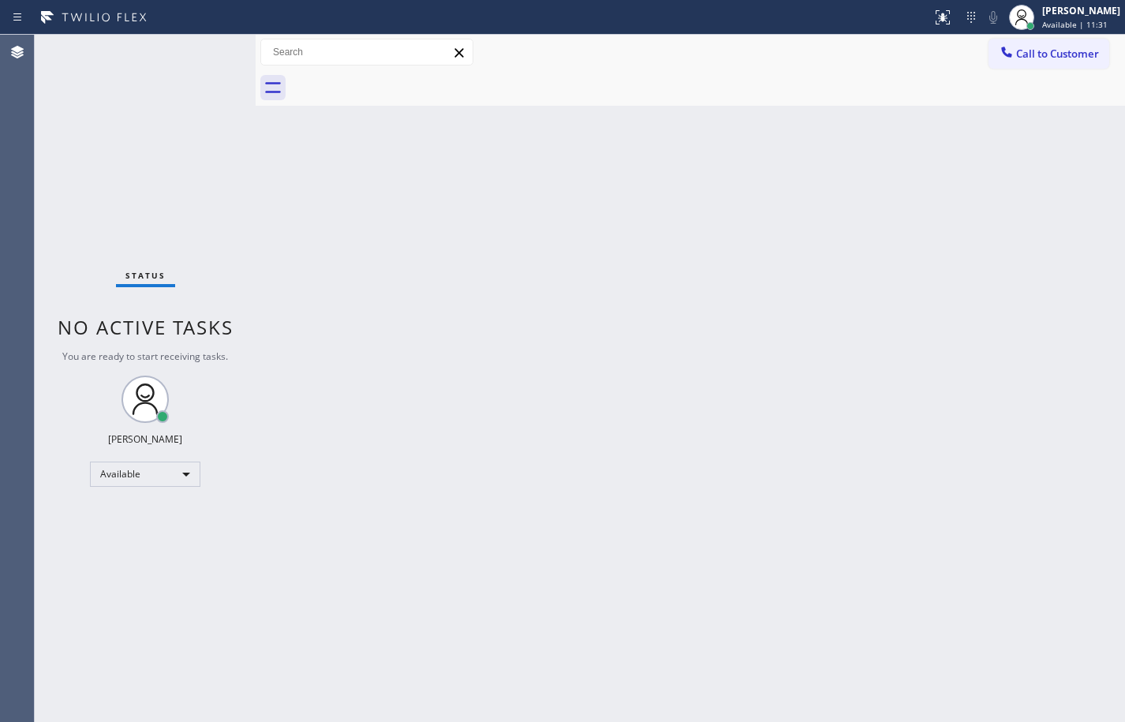
click at [1099, 560] on div "Back to Dashboard Change Sender ID Customers Technicians Select a contact Outbo…" at bounding box center [690, 378] width 869 height 687
click at [1042, 27] on span "Available | 11:32" at bounding box center [1074, 24] width 65 height 11
click at [898, 304] on div "Back to Dashboard Change Sender ID Customers Technicians Select a contact Outbo…" at bounding box center [690, 378] width 869 height 687
click at [1077, 24] on span "Available | 11:37" at bounding box center [1074, 24] width 65 height 11
click at [1042, 11] on div "[PERSON_NAME]" at bounding box center [1081, 10] width 78 height 13
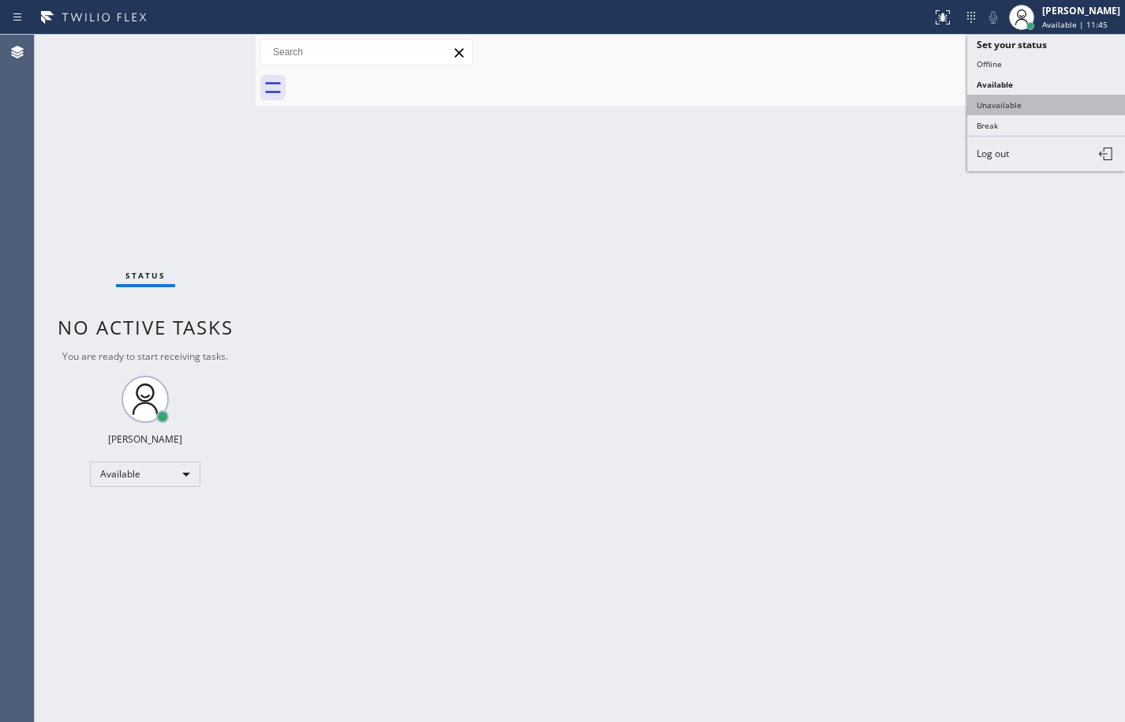
click at [1034, 103] on button "Unavailable" at bounding box center [1046, 105] width 158 height 21
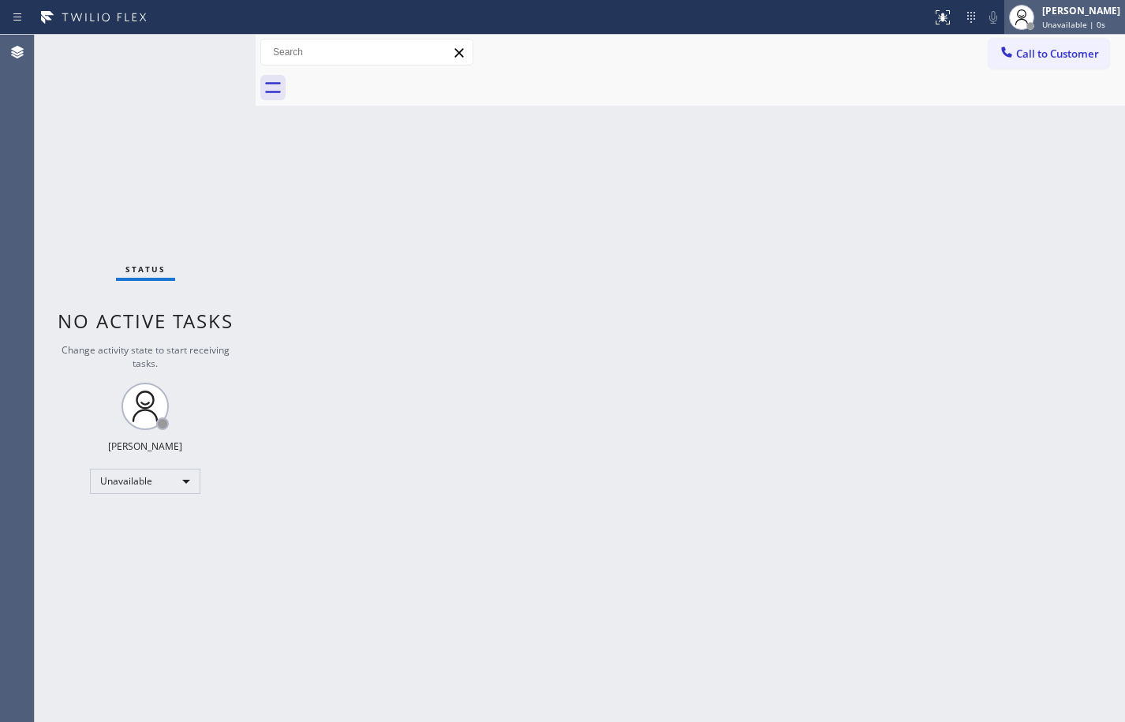
click at [1057, 24] on span "Unavailable | 0s" at bounding box center [1073, 24] width 63 height 11
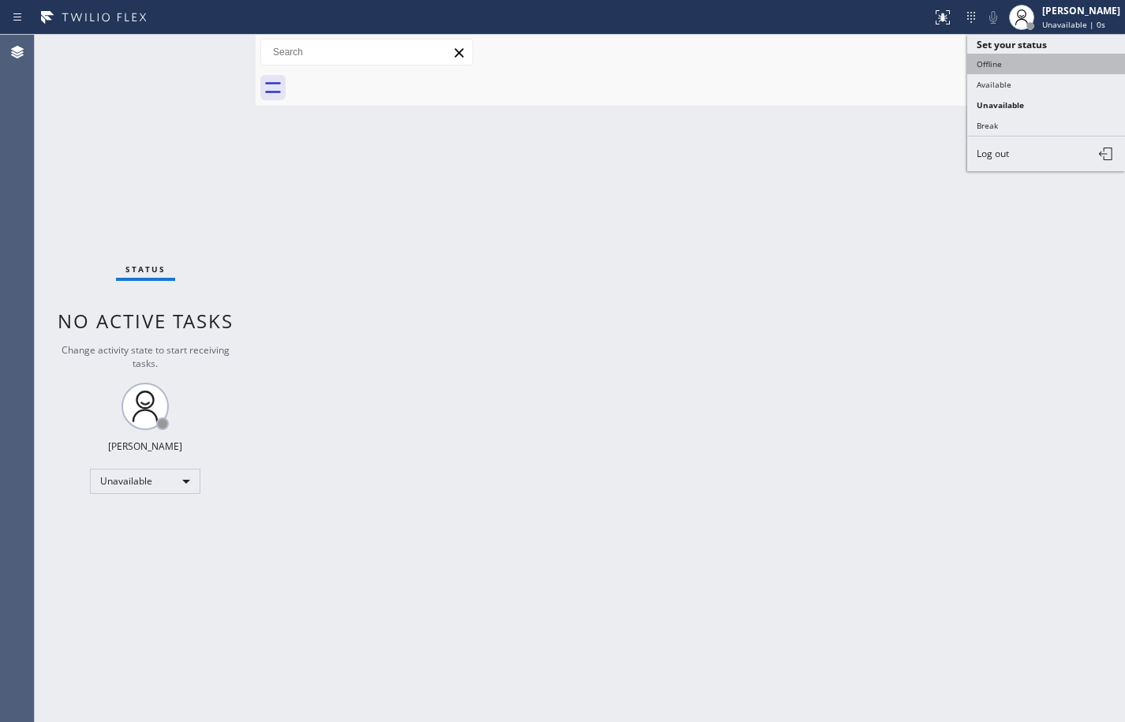
click at [1052, 58] on button "Offline" at bounding box center [1046, 64] width 158 height 21
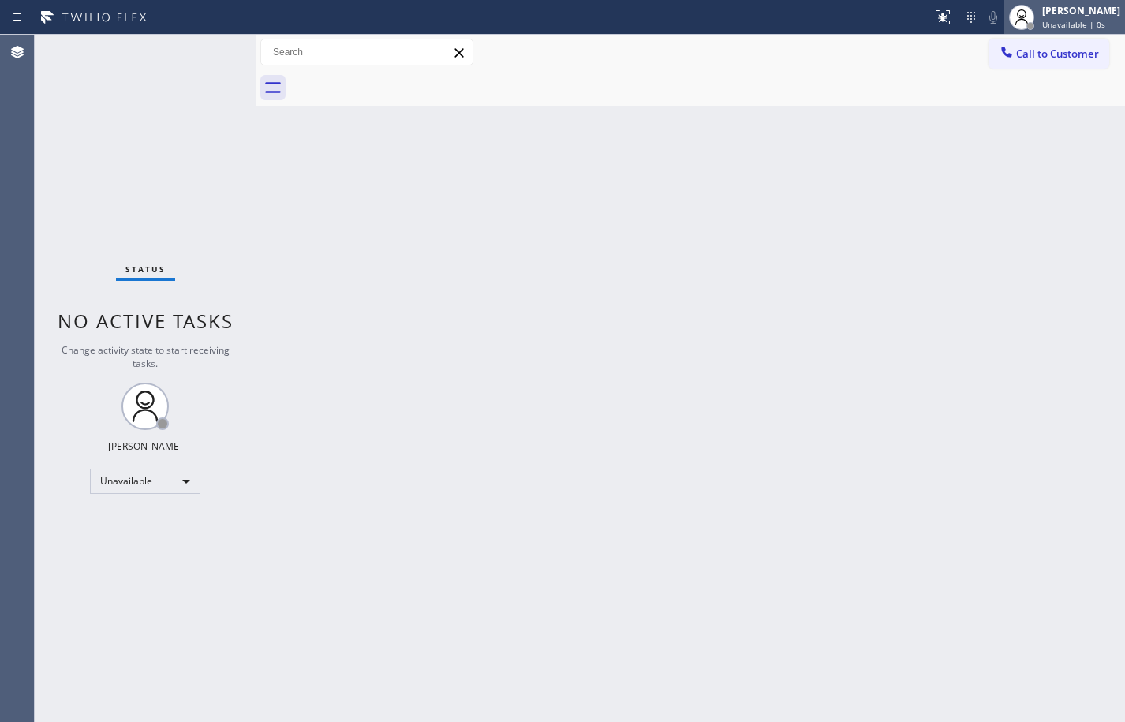
click at [1070, 14] on div "[PERSON_NAME]" at bounding box center [1081, 10] width 78 height 13
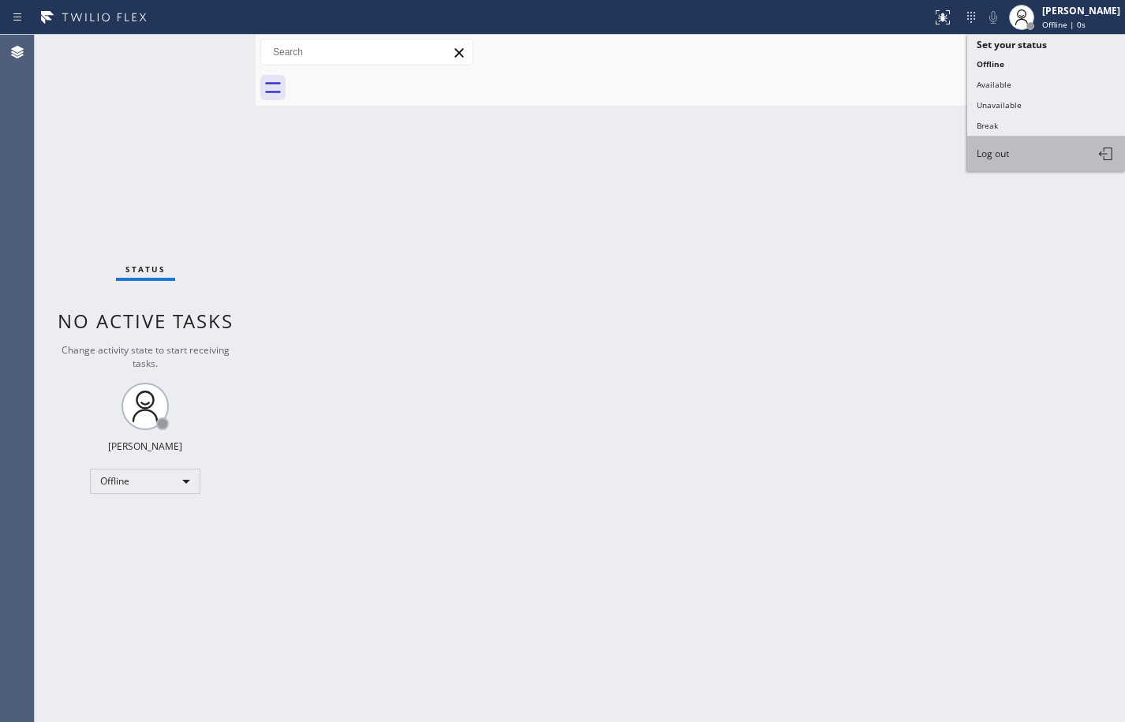
click at [1039, 160] on button "Log out" at bounding box center [1046, 153] width 158 height 35
